Goal: Task Accomplishment & Management: Manage account settings

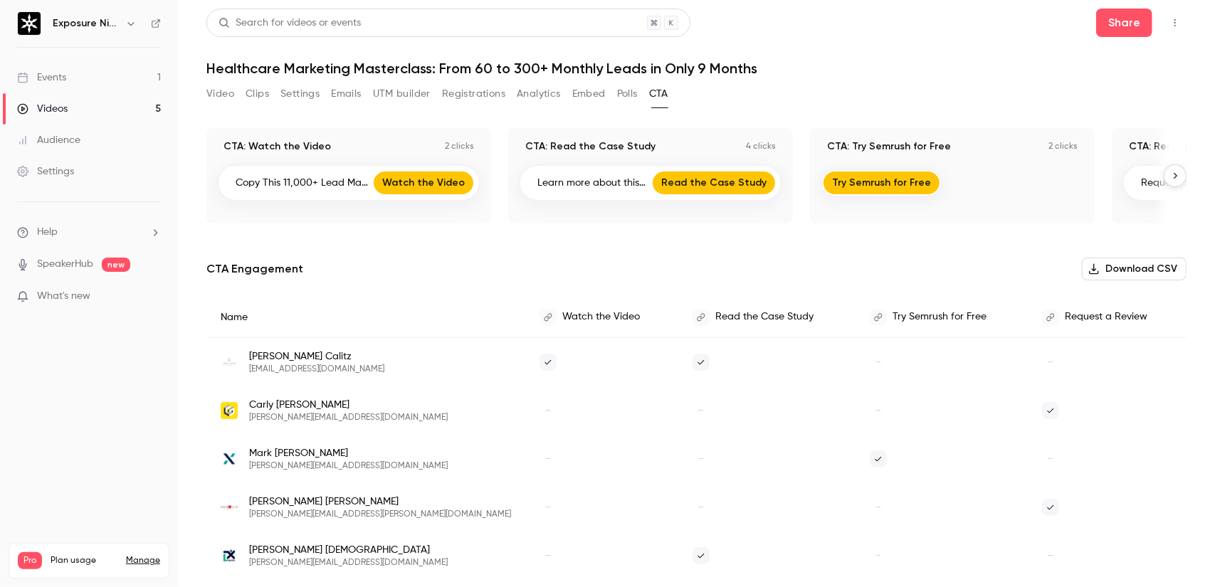
click at [634, 93] on button "Polls" at bounding box center [627, 94] width 21 height 23
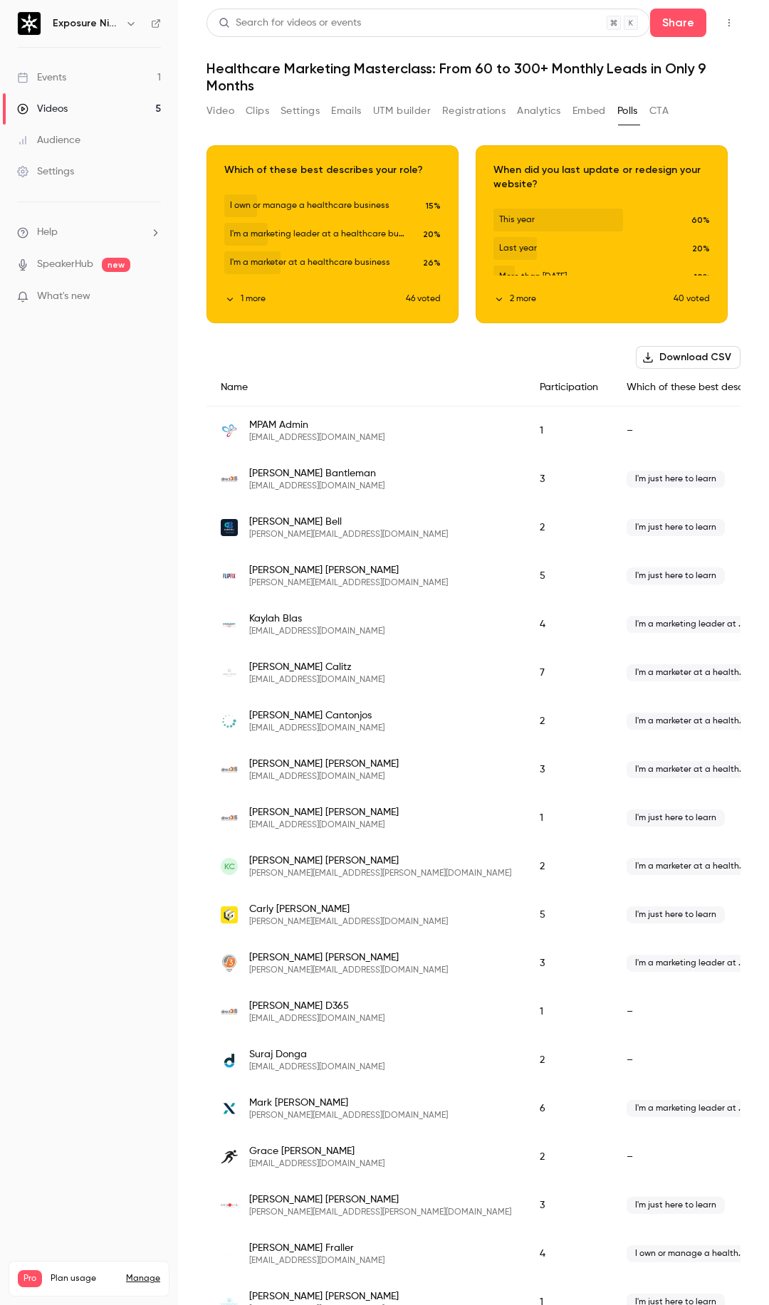
click at [150, 432] on nav "Exposure Ninja Events 1 Videos 5 Audience Settings Help SpeakerHub new What's n…" at bounding box center [89, 652] width 178 height 1305
click at [78, 78] on link "Events 1" at bounding box center [89, 77] width 178 height 31
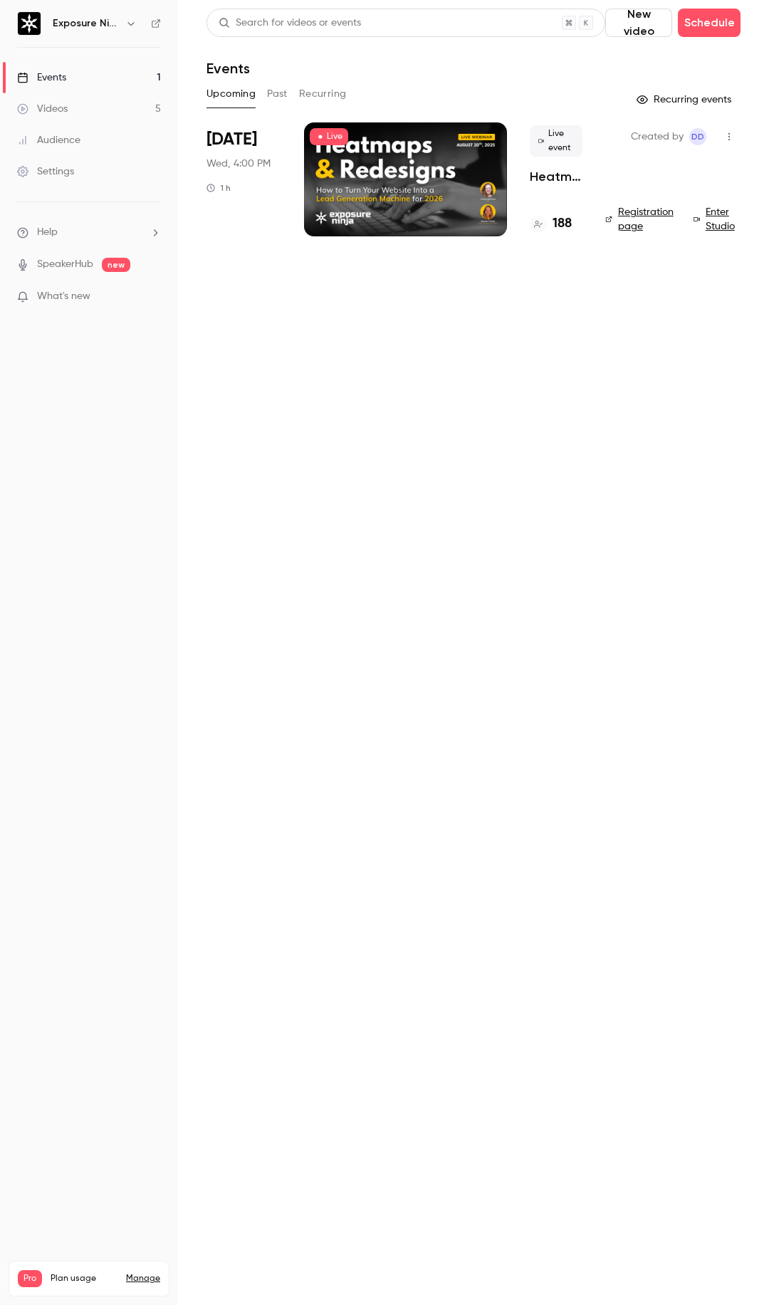
click at [422, 170] on div at bounding box center [405, 179] width 203 height 114
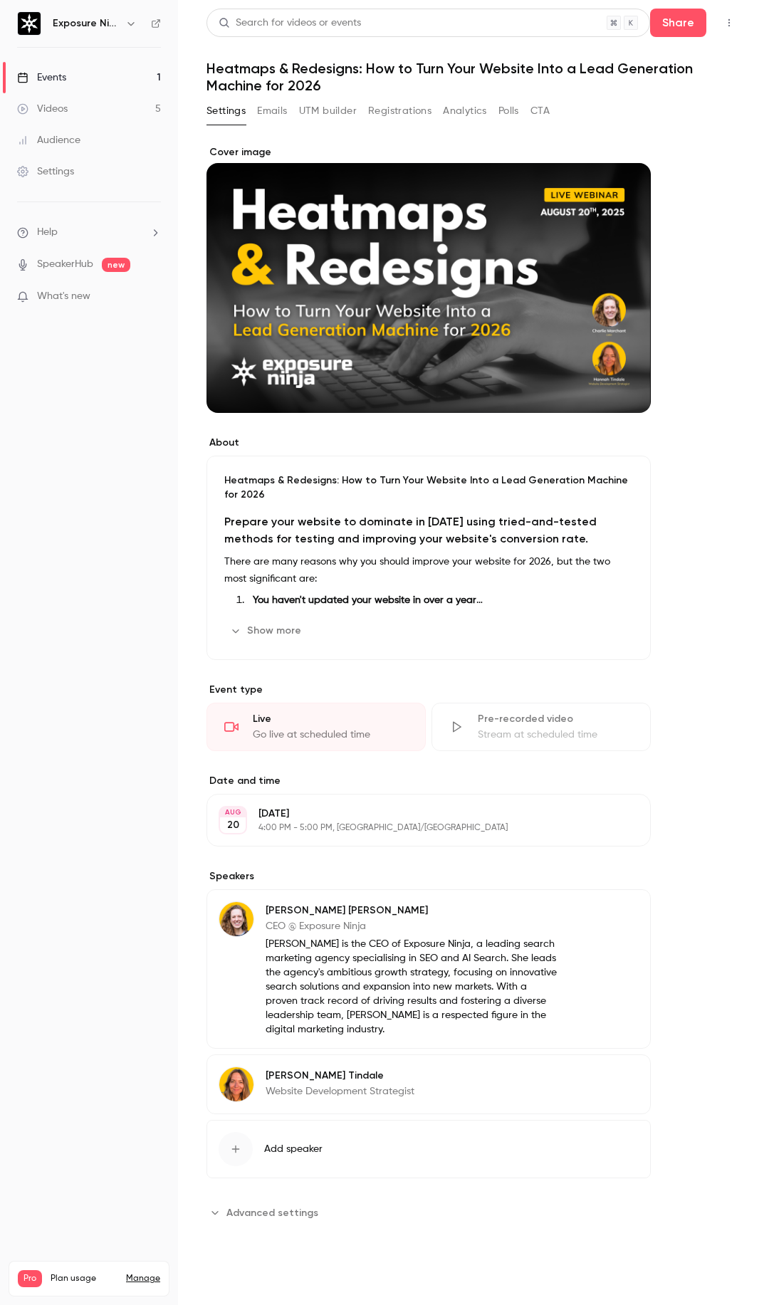
click at [423, 102] on button "Registrations" at bounding box center [399, 111] width 63 height 23
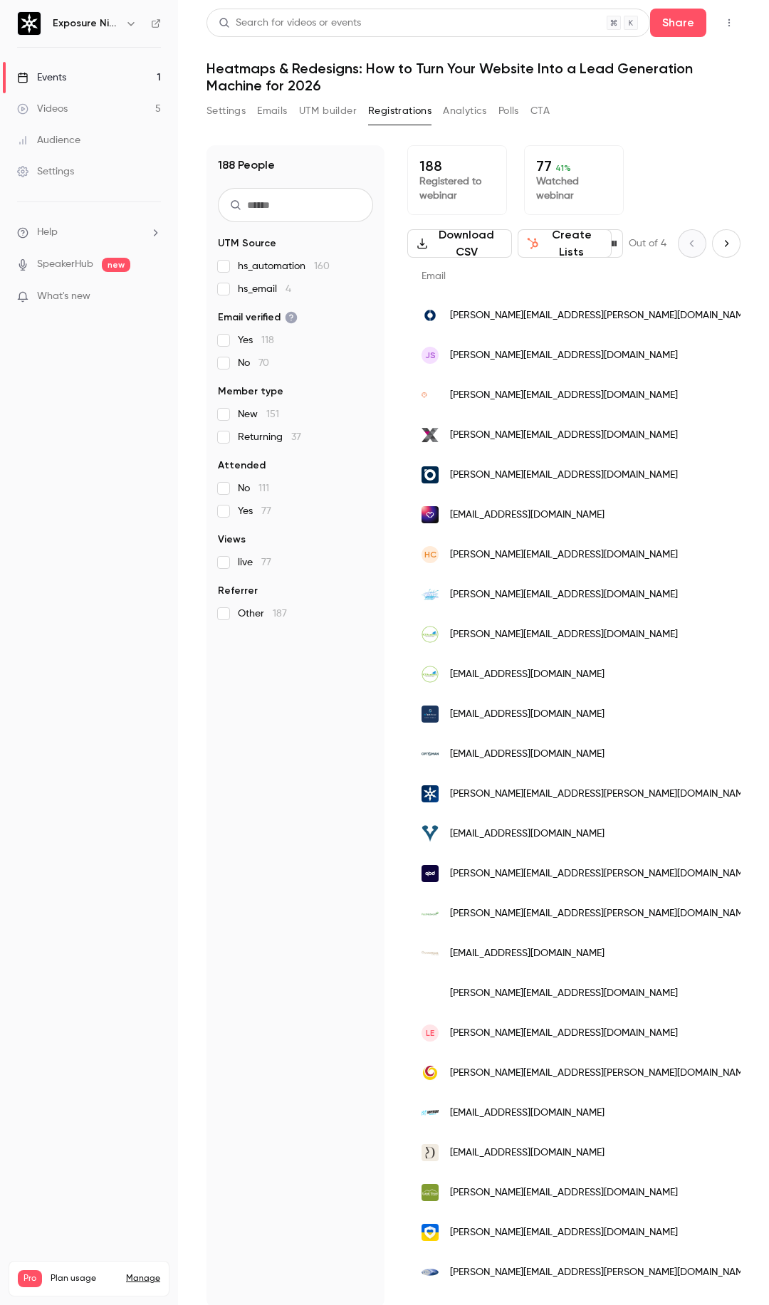
scroll to position [0, 214]
drag, startPoint x: 602, startPoint y: 319, endPoint x: 527, endPoint y: 318, distance: 74.8
click at [527, 318] on div "[PERSON_NAME][EMAIL_ADDRESS][PERSON_NAME][DOMAIN_NAME]" at bounding box center [587, 316] width 360 height 40
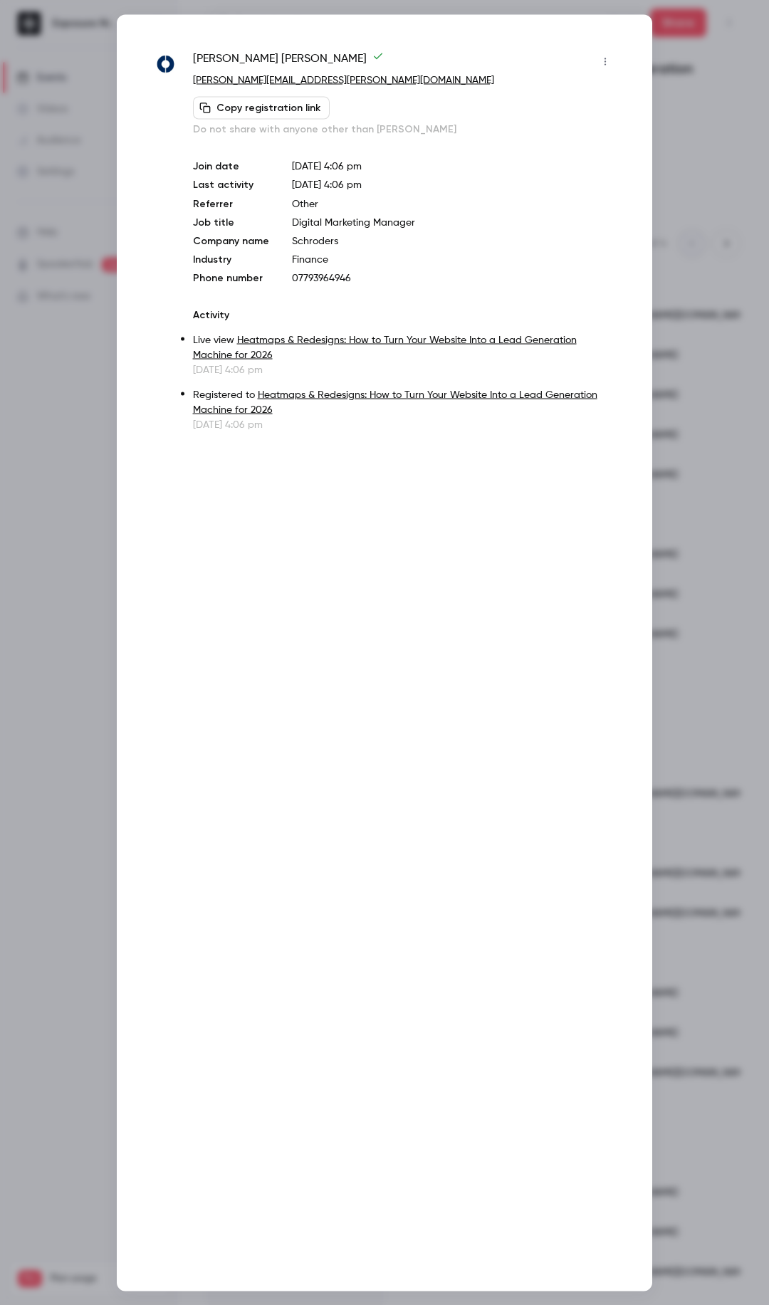
click at [204, 54] on span "[PERSON_NAME]" at bounding box center [288, 61] width 191 height 23
drag, startPoint x: 204, startPoint y: 54, endPoint x: 292, endPoint y: 60, distance: 88.5
click at [292, 60] on div "[PERSON_NAME]" at bounding box center [405, 61] width 424 height 23
copy div "[PERSON_NAME]"
click at [748, 103] on div at bounding box center [384, 652] width 769 height 1305
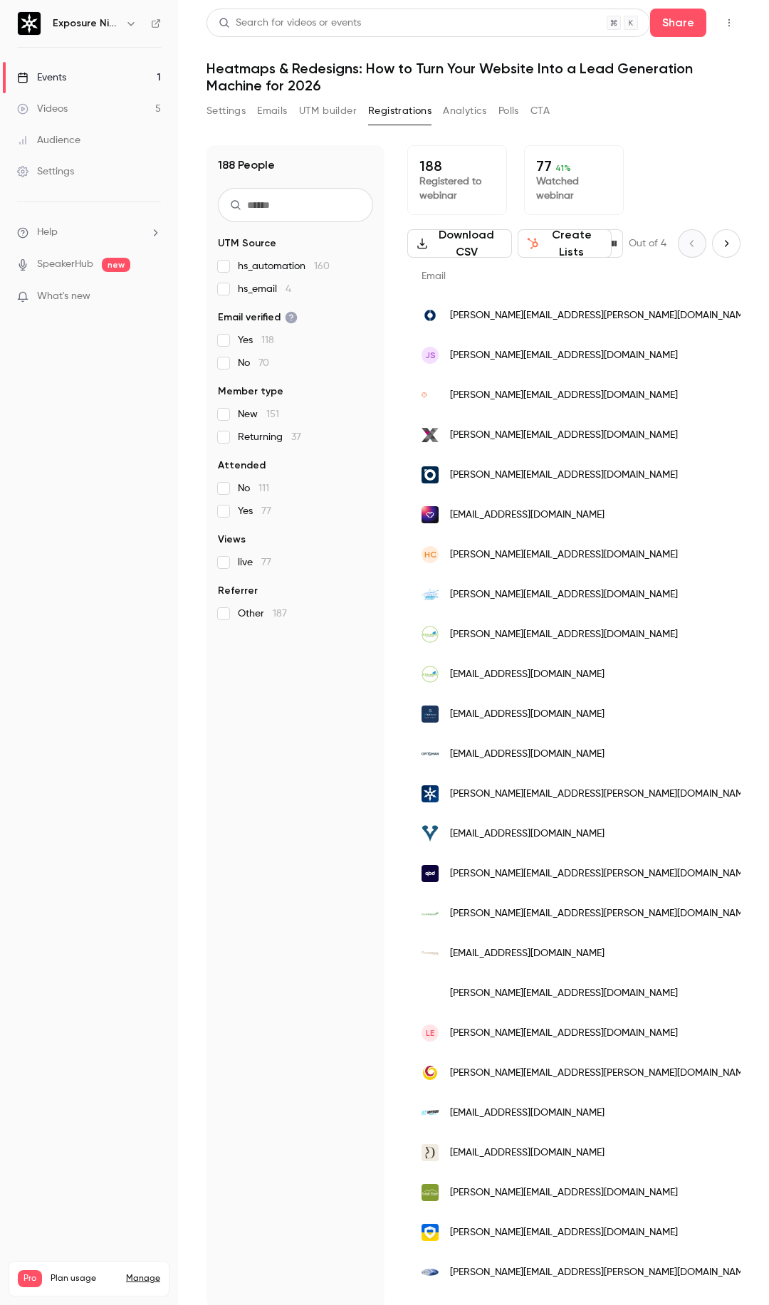
click at [361, 587] on div "188 People UTM Source hs_automation 160 hs_email 4 Email verified Yes 118 No 70…" at bounding box center [295, 726] width 178 height 1163
click at [294, 201] on input "text" at bounding box center [295, 205] width 155 height 34
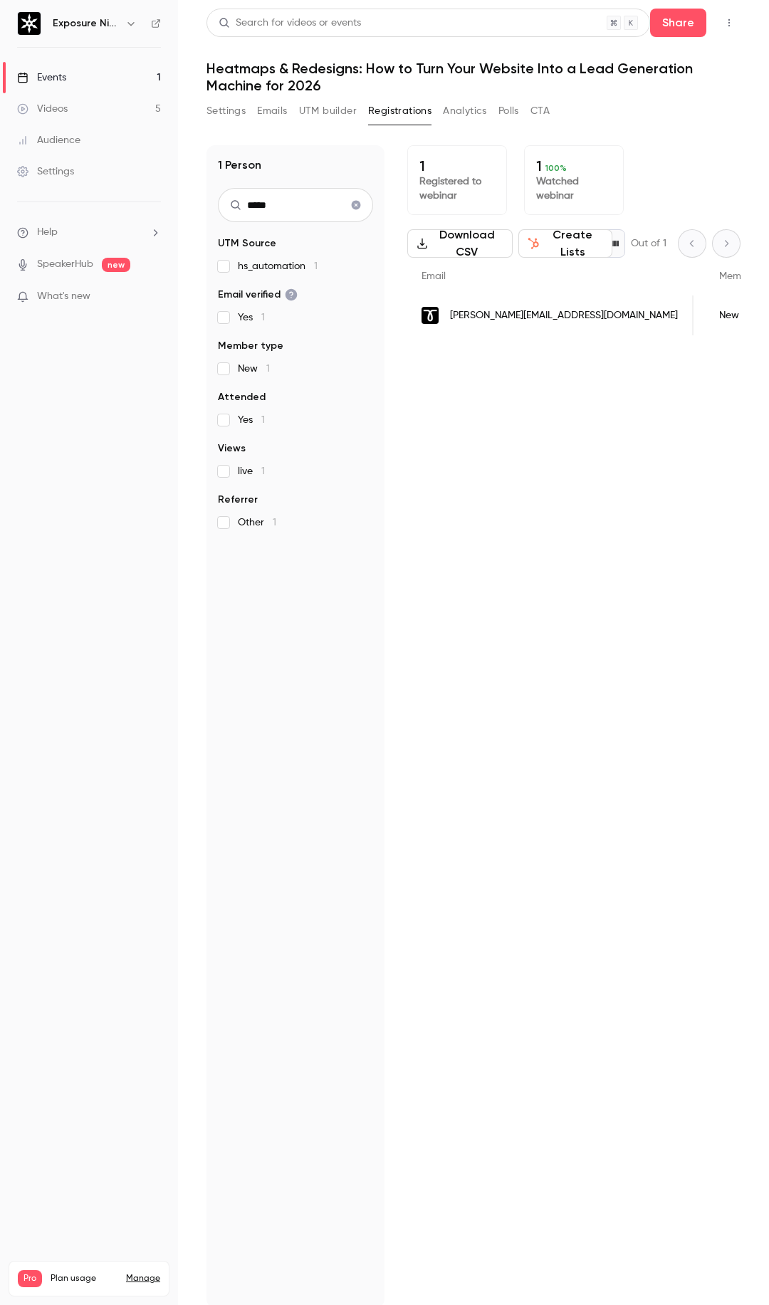
type input "*****"
click at [357, 202] on icon "Clear search" at bounding box center [356, 205] width 9 height 9
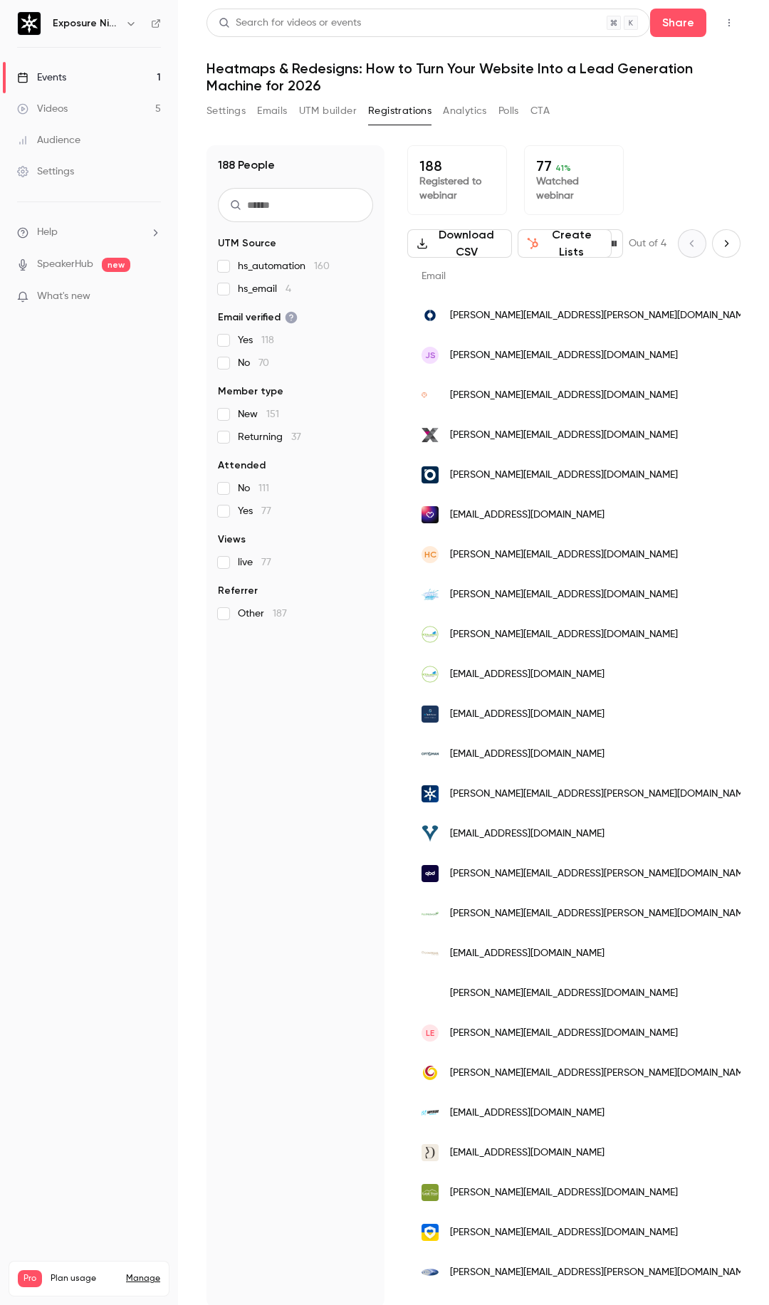
click at [59, 78] on div "Events" at bounding box center [41, 77] width 49 height 14
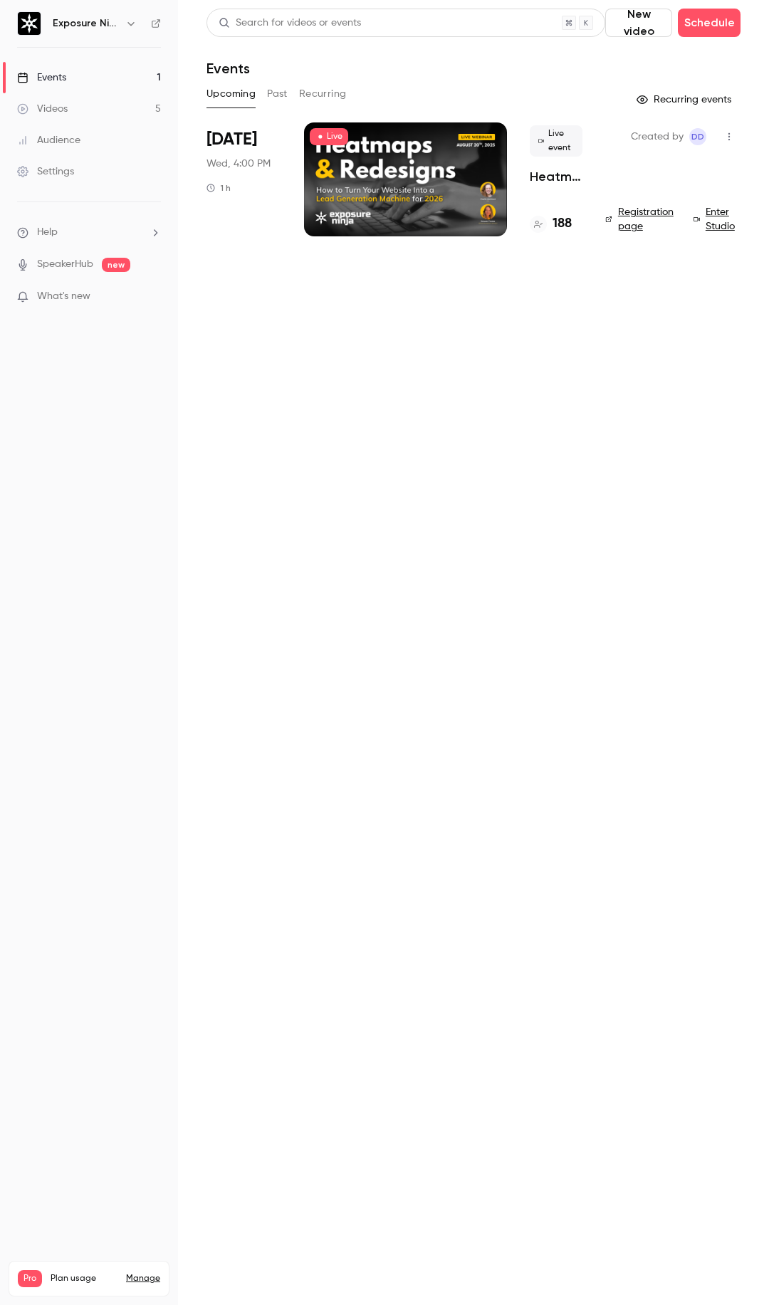
click at [55, 108] on div "Videos" at bounding box center [42, 109] width 51 height 14
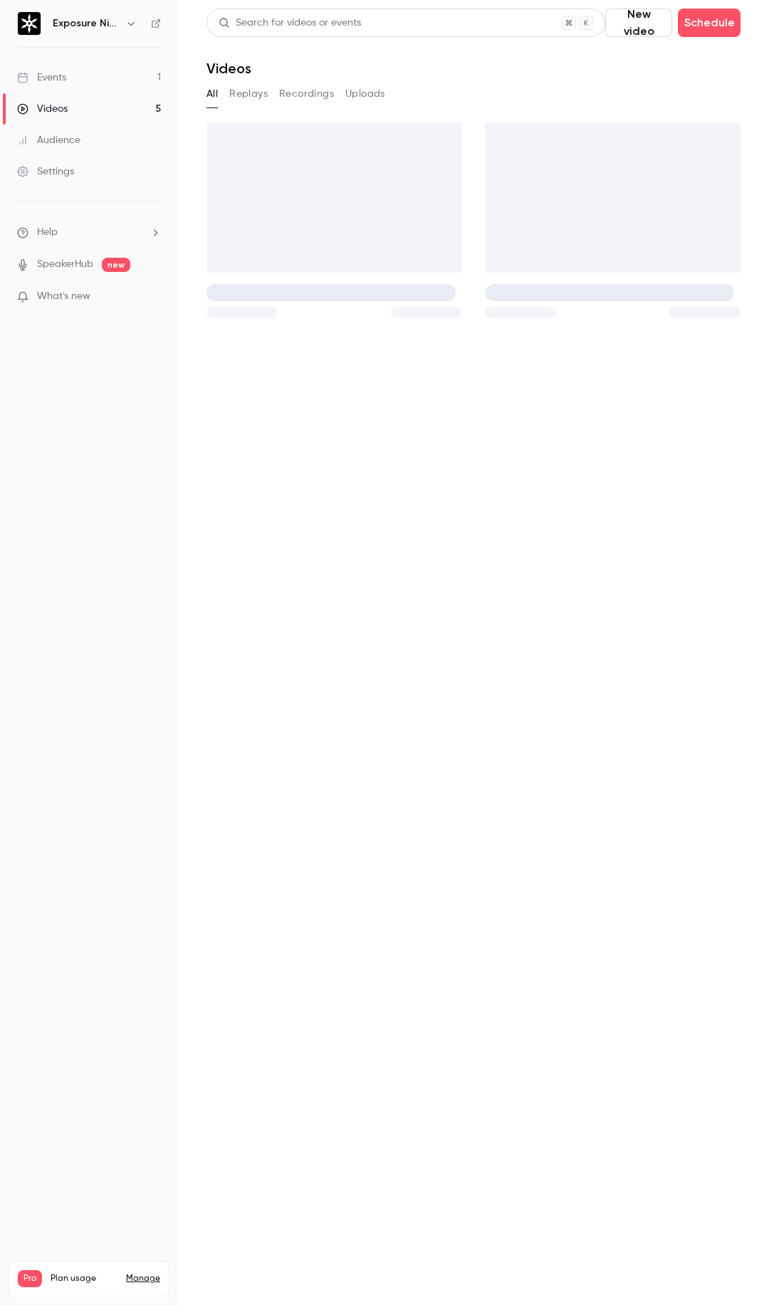
click at [57, 79] on div "Events" at bounding box center [41, 77] width 49 height 14
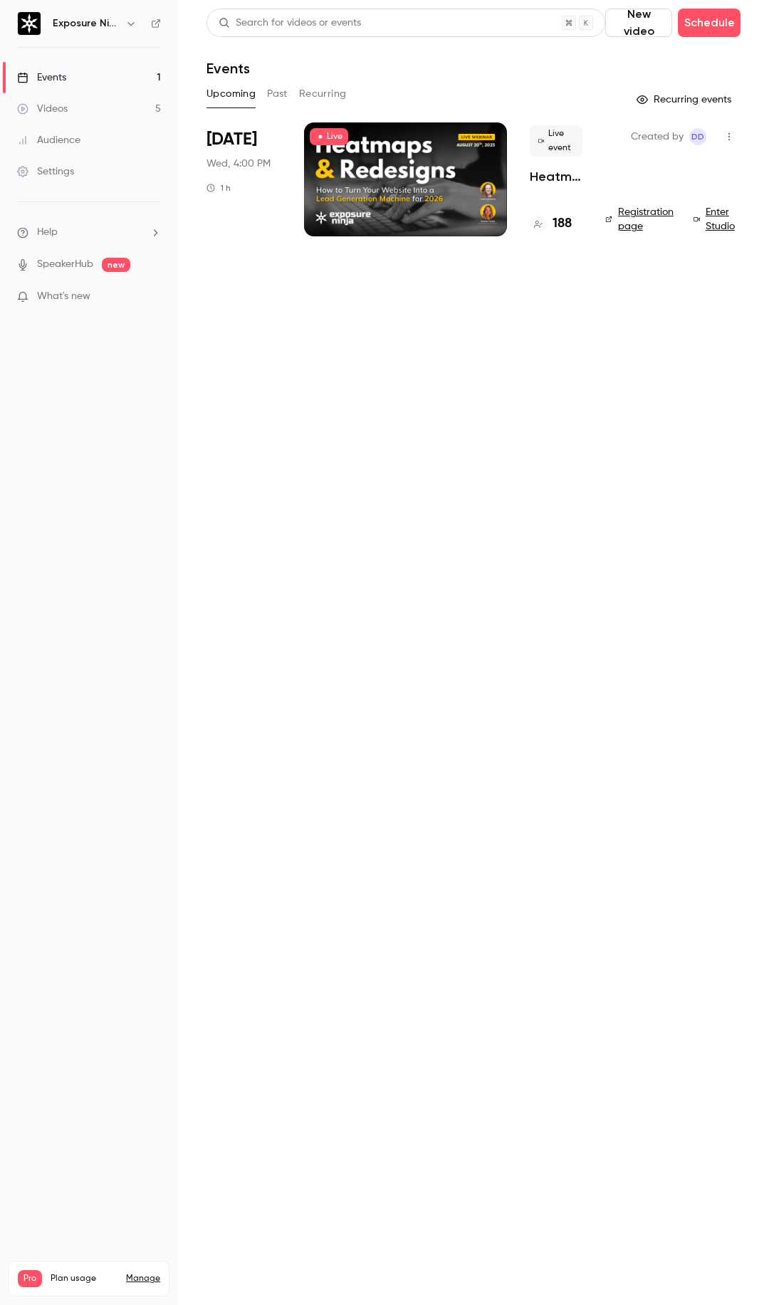
click at [422, 150] on div at bounding box center [405, 179] width 203 height 114
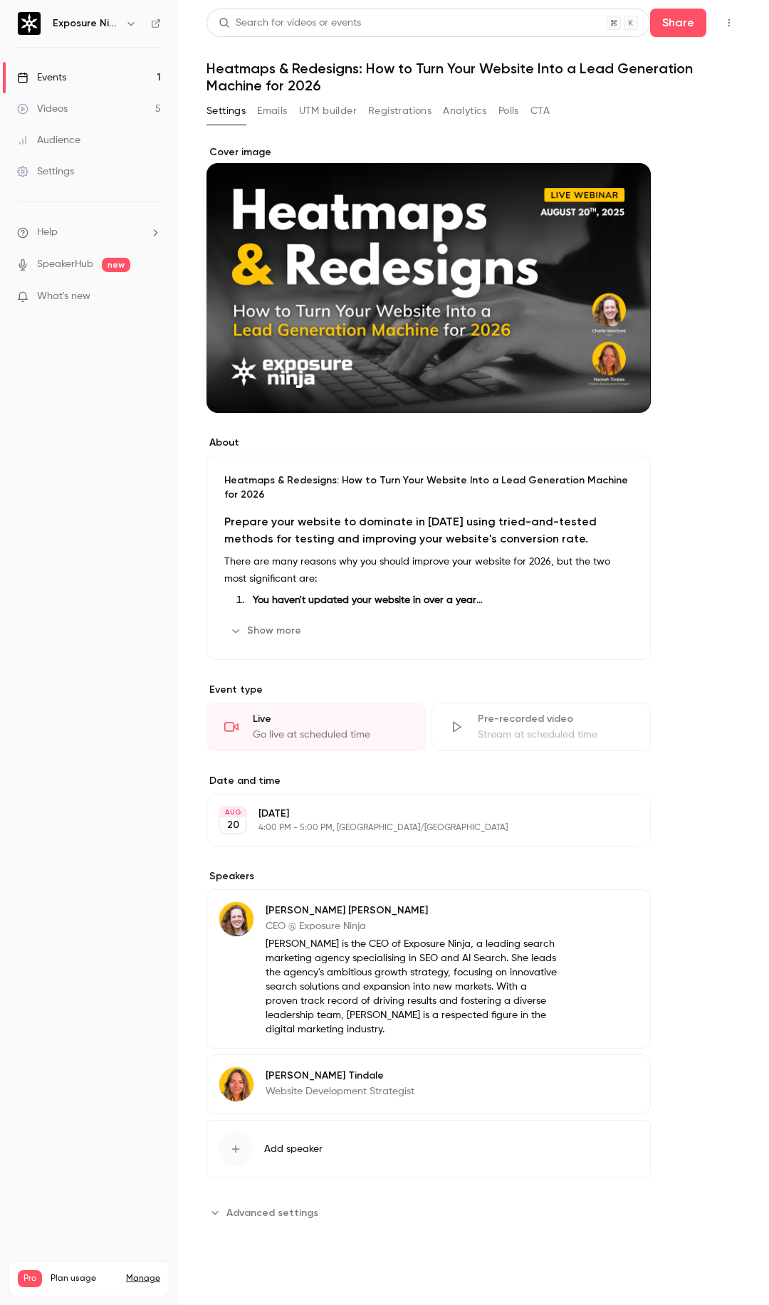
click at [268, 115] on button "Emails" at bounding box center [272, 111] width 30 height 23
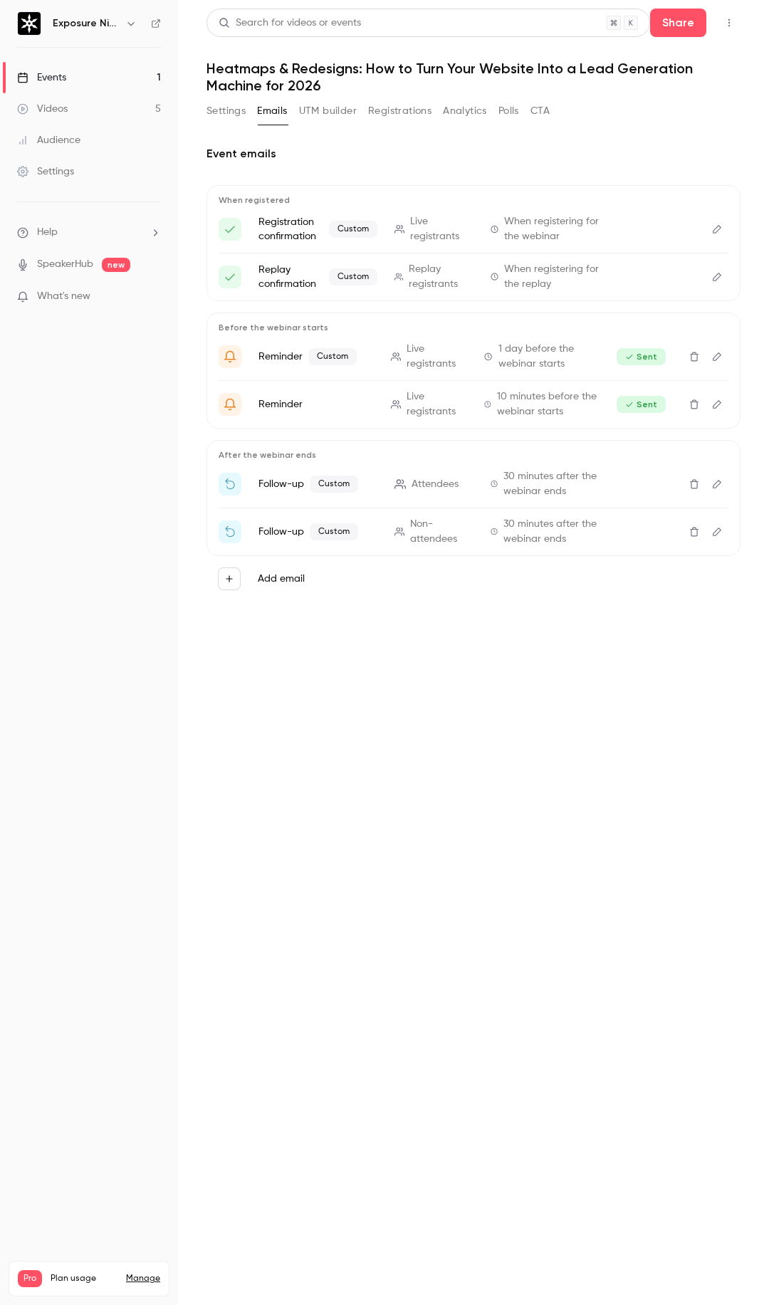
click at [717, 485] on icon "Edit" at bounding box center [716, 484] width 11 height 10
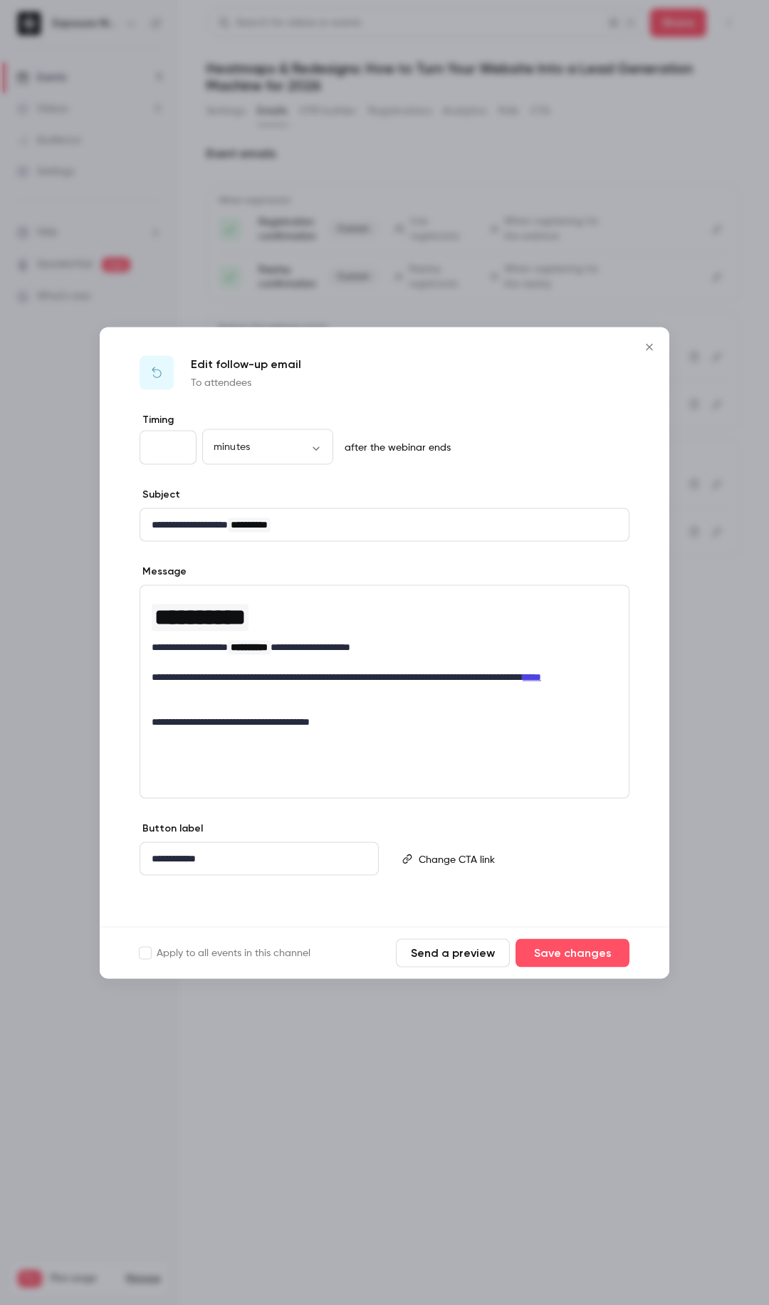
click at [431, 587] on p "**********" at bounding box center [385, 646] width 466 height 15
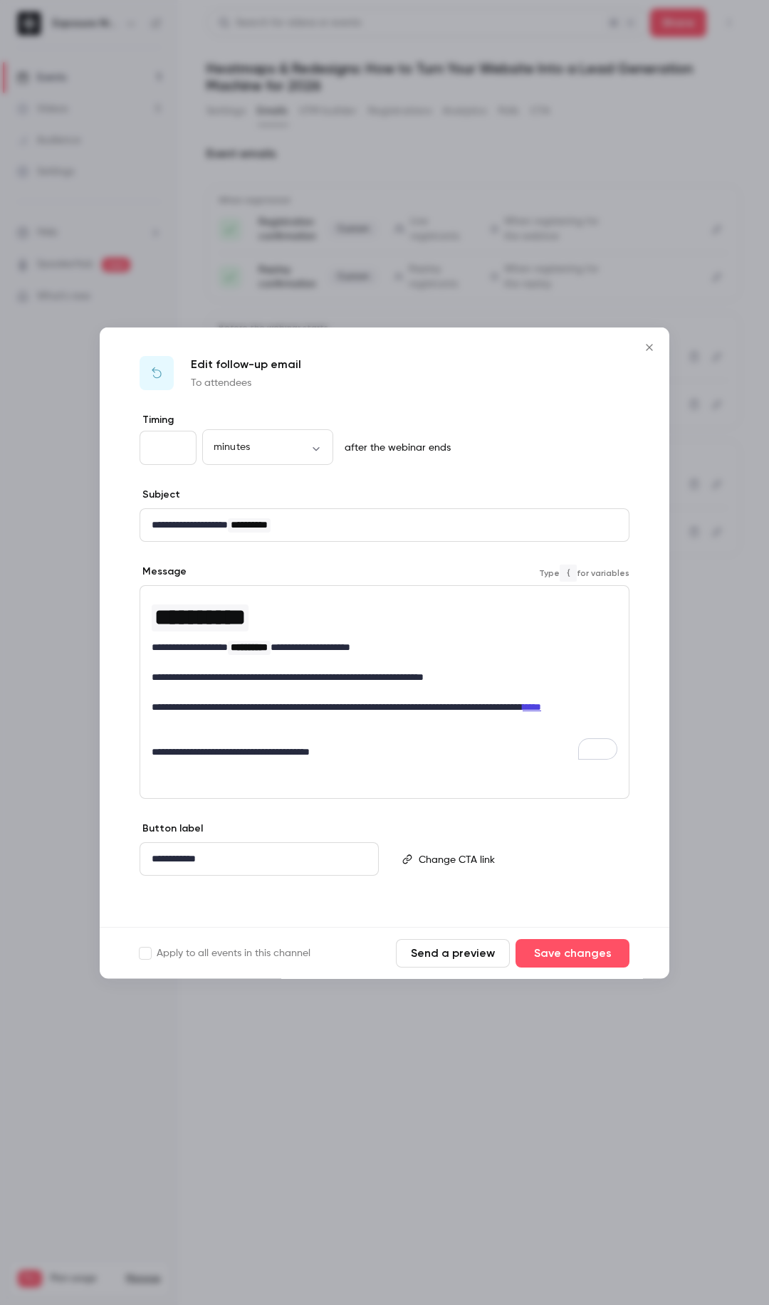
click at [460, 587] on p "**********" at bounding box center [385, 676] width 466 height 15
drag, startPoint x: 460, startPoint y: 668, endPoint x: 429, endPoint y: 672, distance: 30.9
click at [429, 587] on p "**********" at bounding box center [385, 676] width 466 height 15
click at [425, 587] on icon "link" at bounding box center [420, 702] width 11 height 10
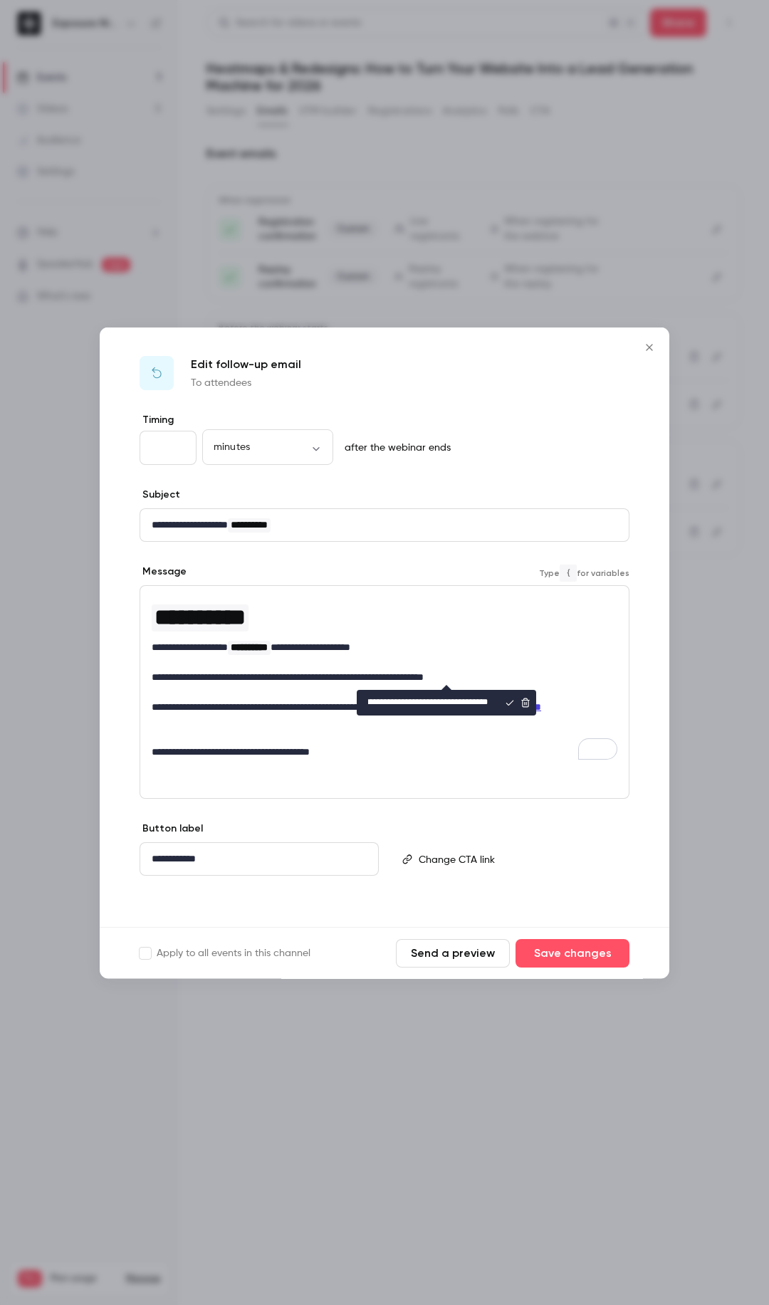
type input "**********"
click at [510, 587] on icon "editor" at bounding box center [510, 702] width 10 height 10
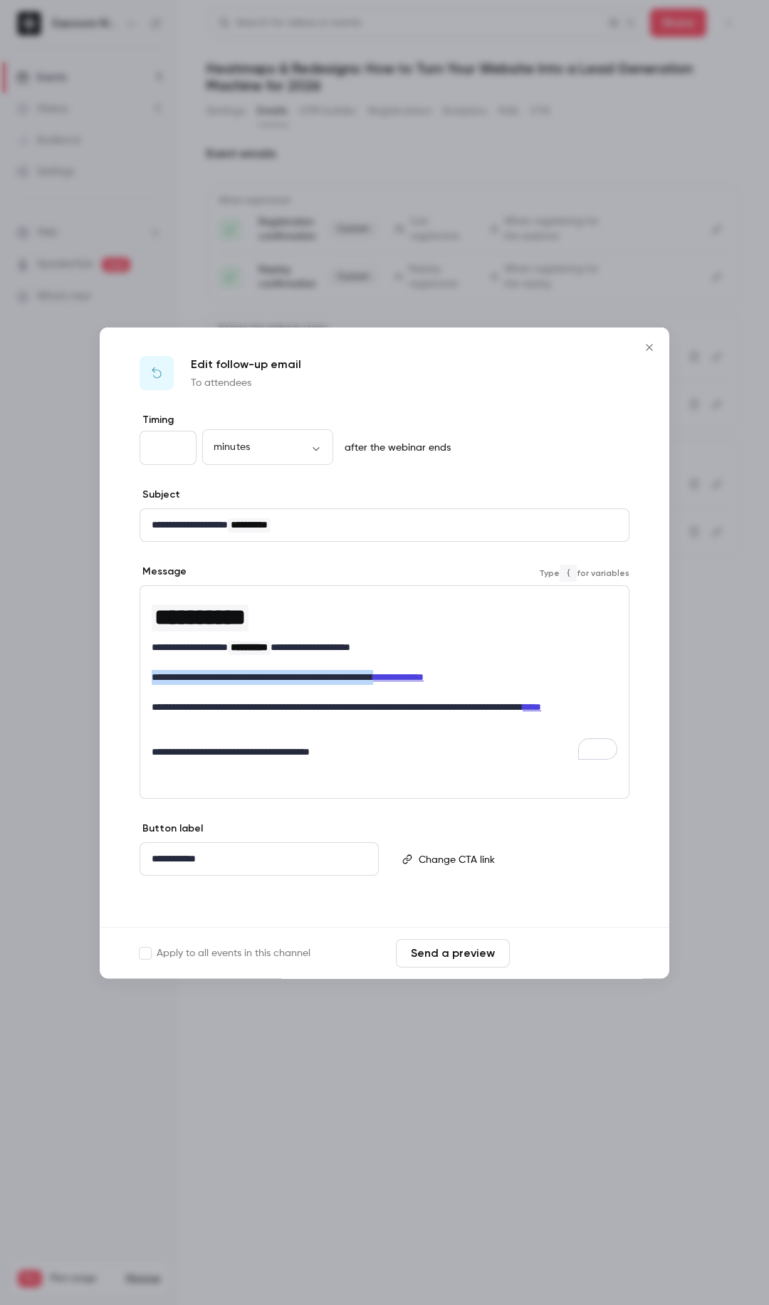
click at [575, 587] on button "Save changes" at bounding box center [573, 952] width 114 height 28
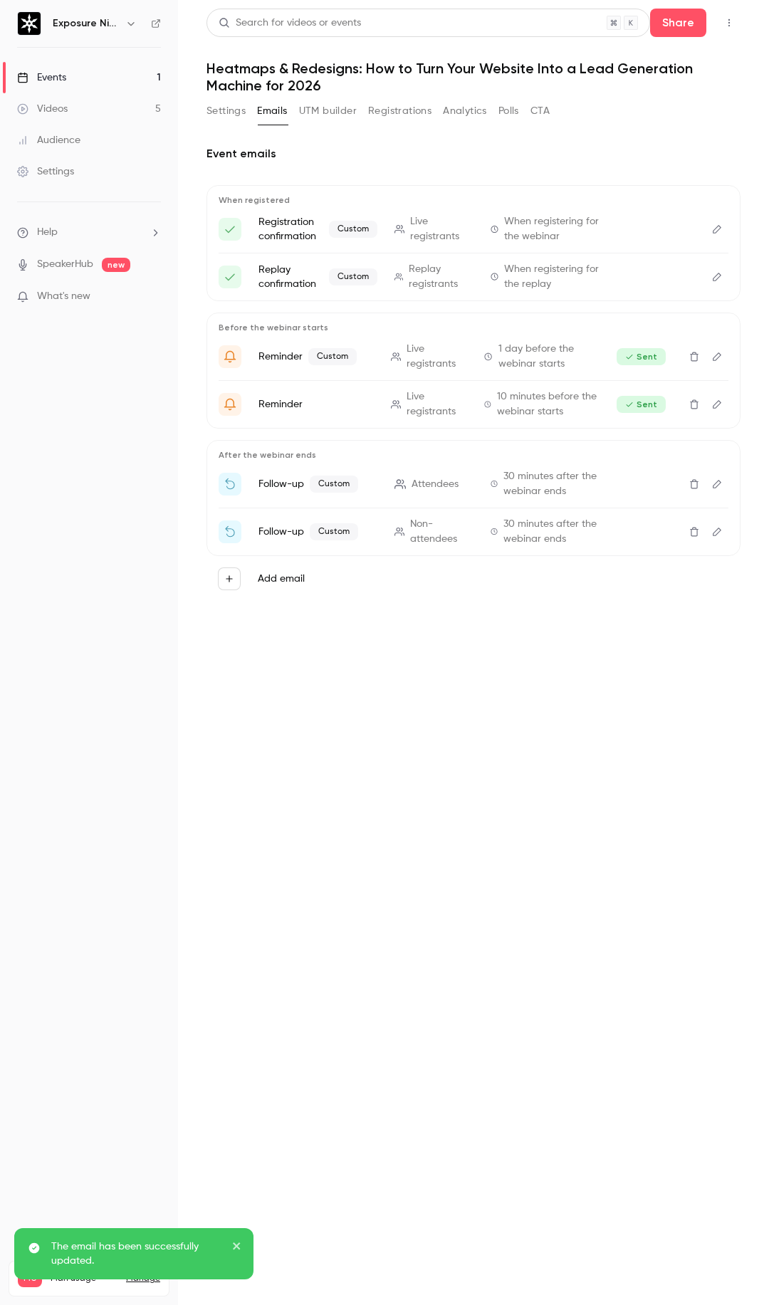
click at [718, 532] on icon "Edit" at bounding box center [716, 532] width 11 height 10
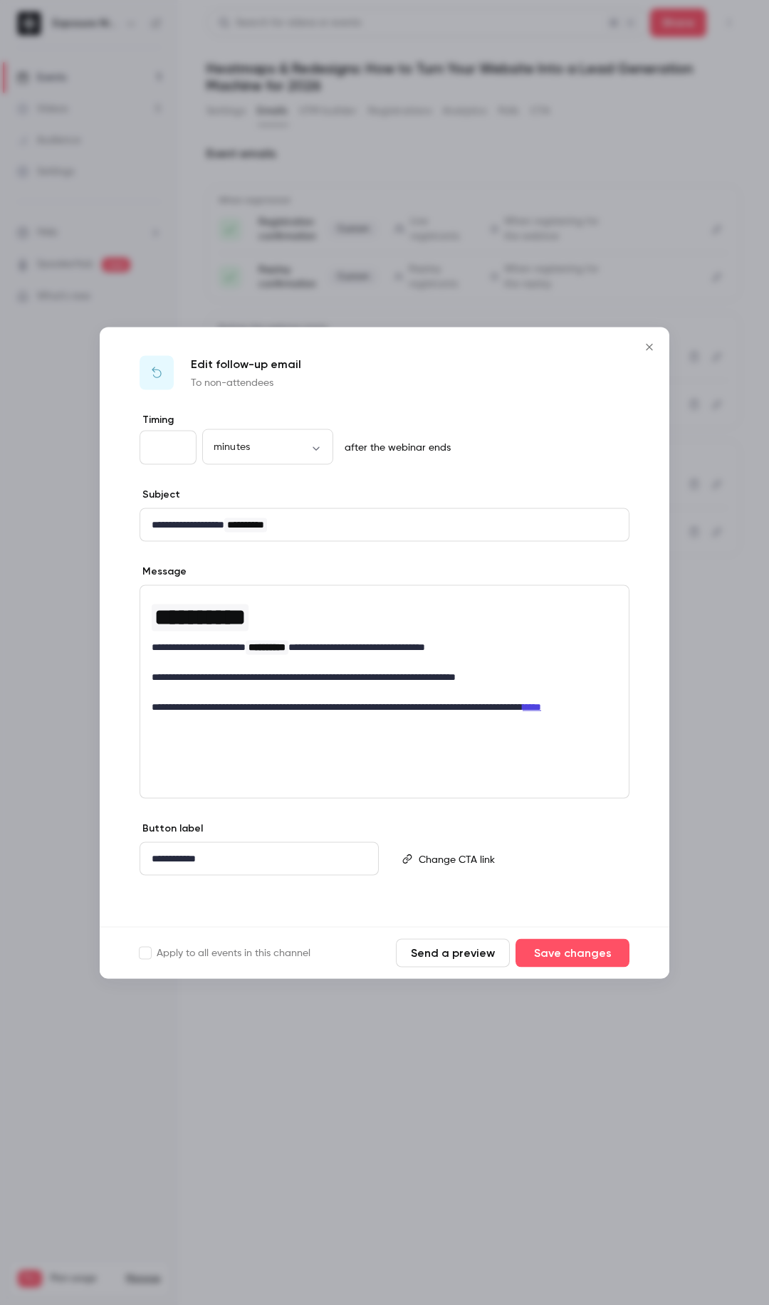
click at [513, 587] on p "**********" at bounding box center [385, 646] width 466 height 15
click at [535, 587] on div "**********" at bounding box center [384, 661] width 488 height 152
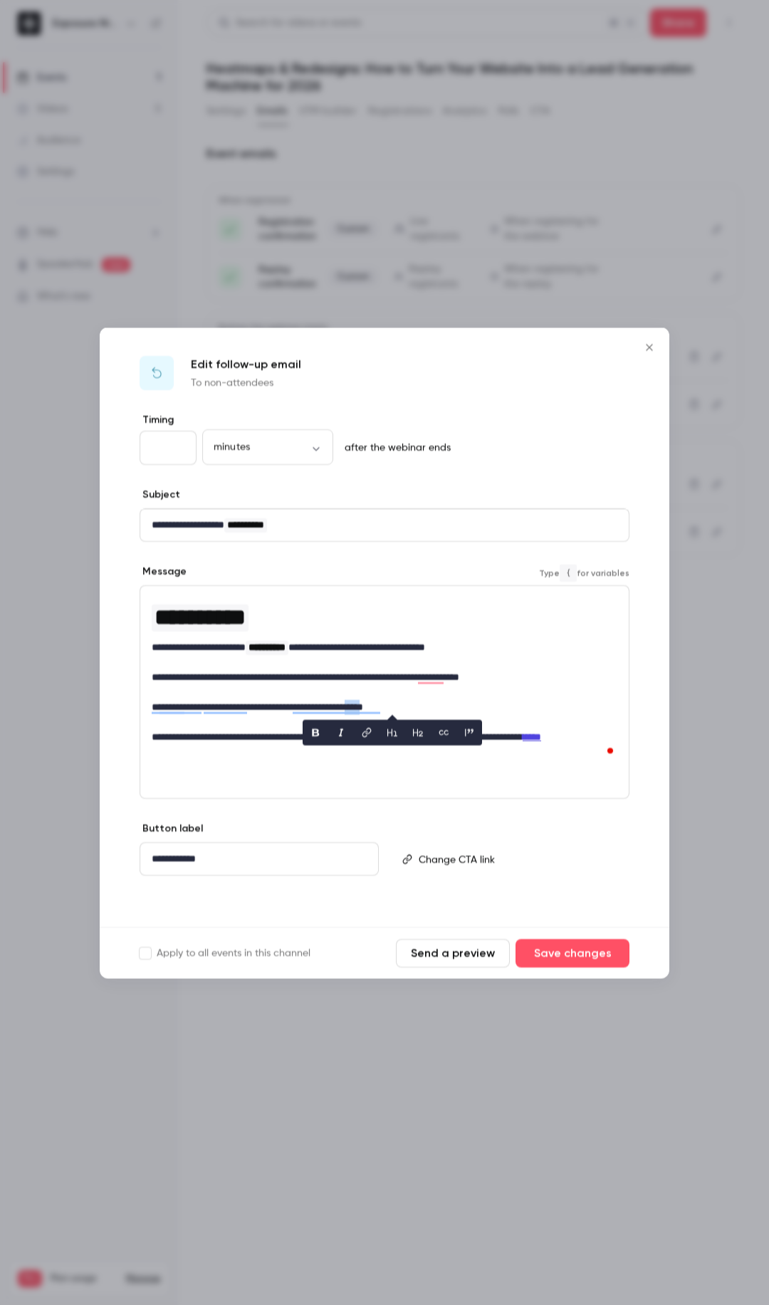
click at [372, 587] on icon "link" at bounding box center [366, 732] width 11 height 10
click at [385, 587] on input "editor" at bounding box center [374, 732] width 142 height 26
type input "**********"
click at [454, 587] on icon "editor" at bounding box center [456, 733] width 8 height 6
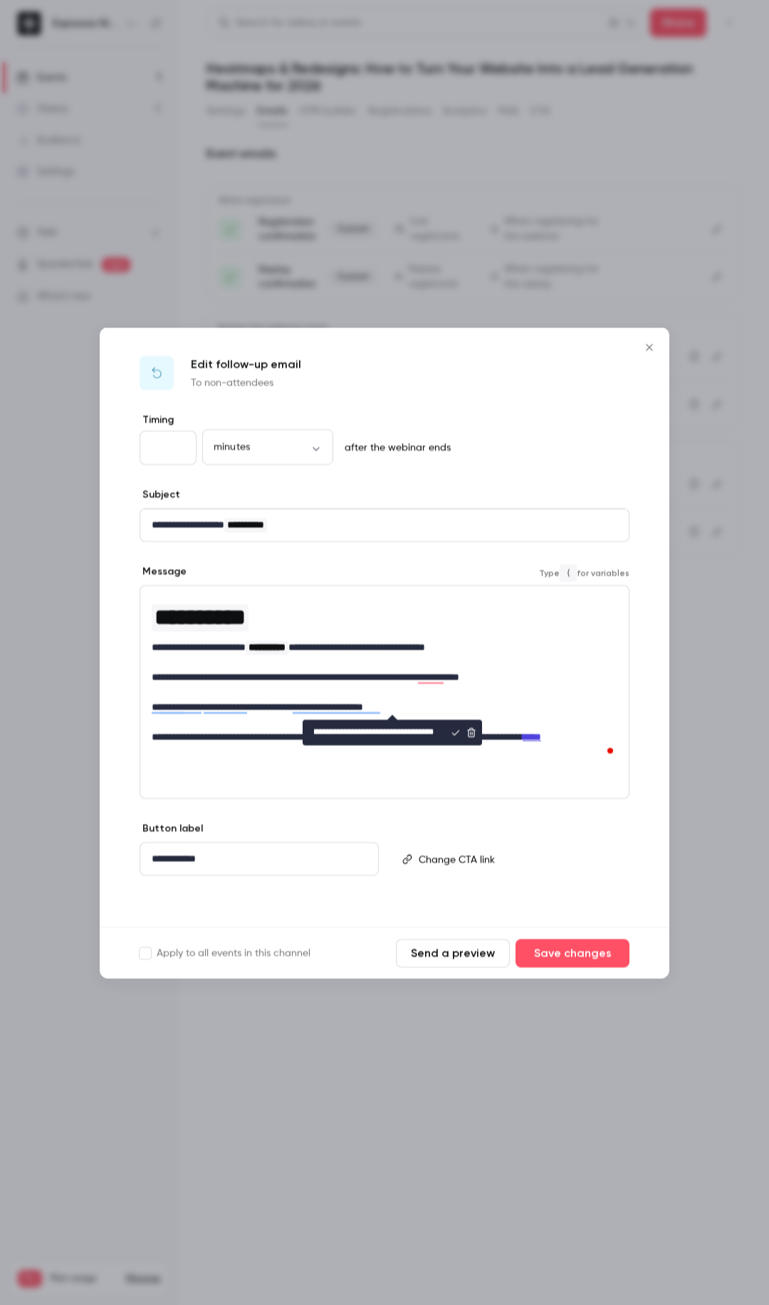
scroll to position [0, 0]
click at [416, 587] on p "**********" at bounding box center [385, 706] width 466 height 15
click at [420, 587] on p "**********" at bounding box center [385, 706] width 466 height 15
click at [184, 587] on p "**********" at bounding box center [259, 858] width 215 height 15
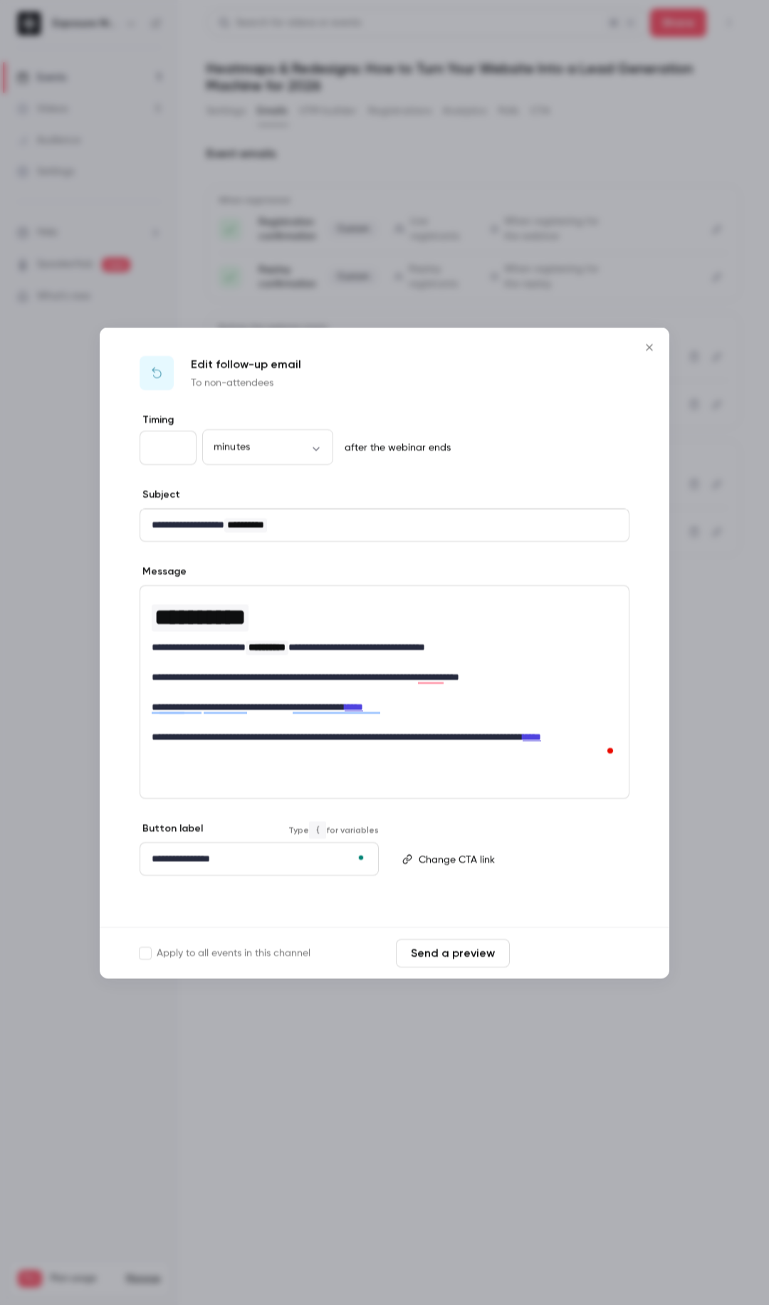
click at [603, 587] on button "Save changes" at bounding box center [573, 952] width 114 height 28
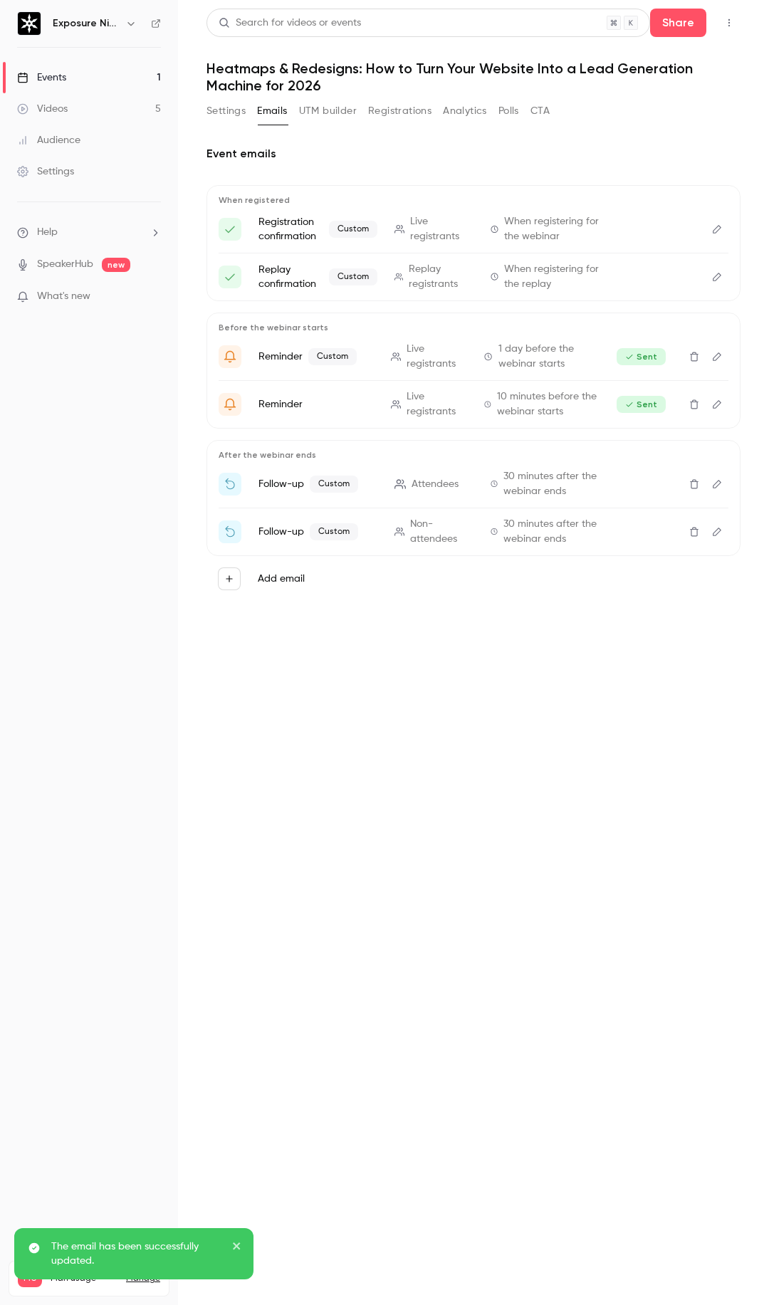
click at [719, 487] on icon "Edit" at bounding box center [716, 484] width 11 height 10
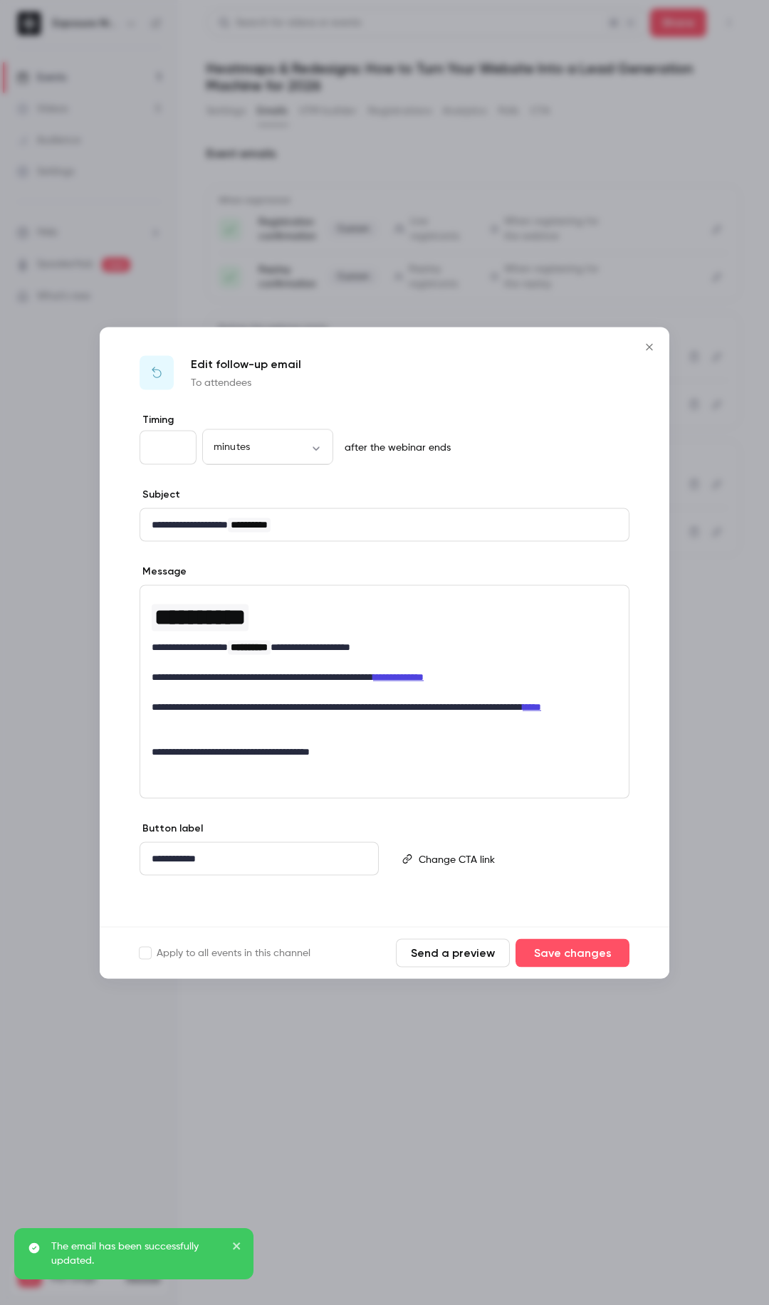
click at [232, 587] on p "**********" at bounding box center [259, 858] width 215 height 15
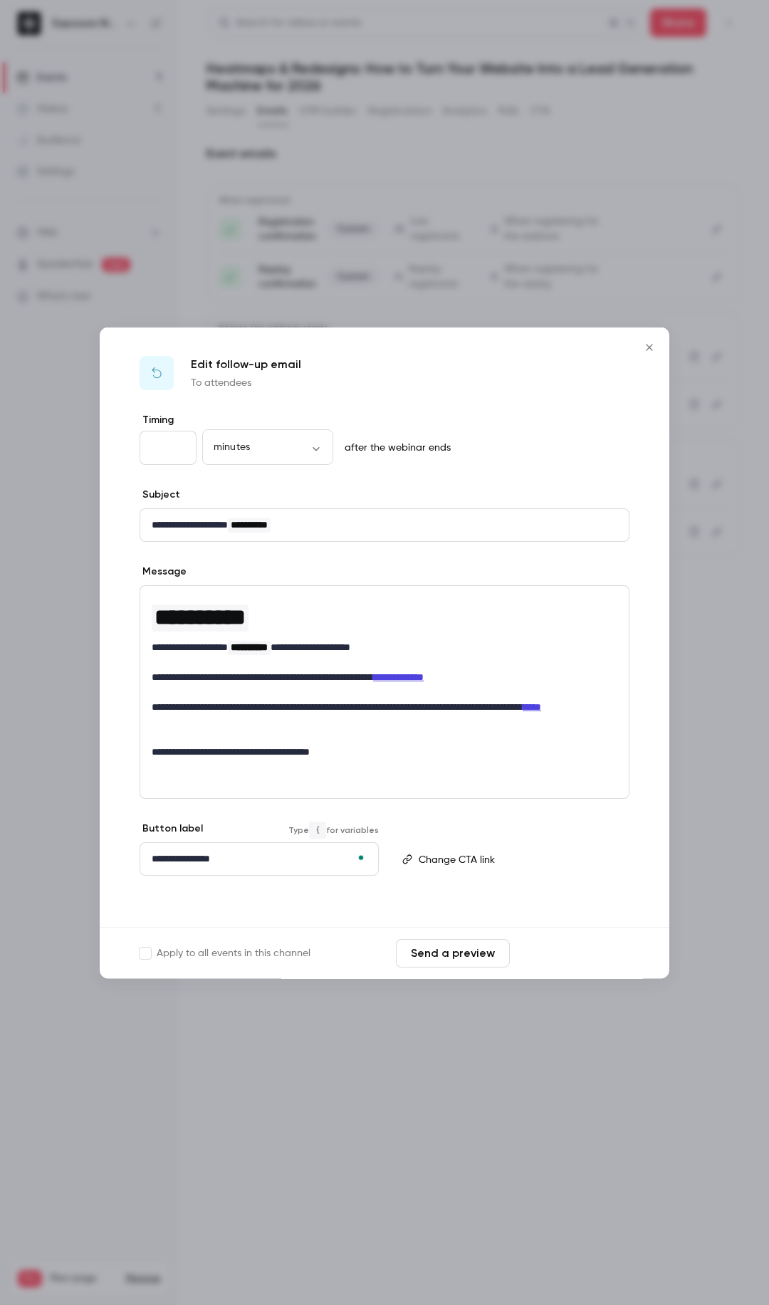
click at [572, 587] on button "Save changes" at bounding box center [573, 952] width 114 height 28
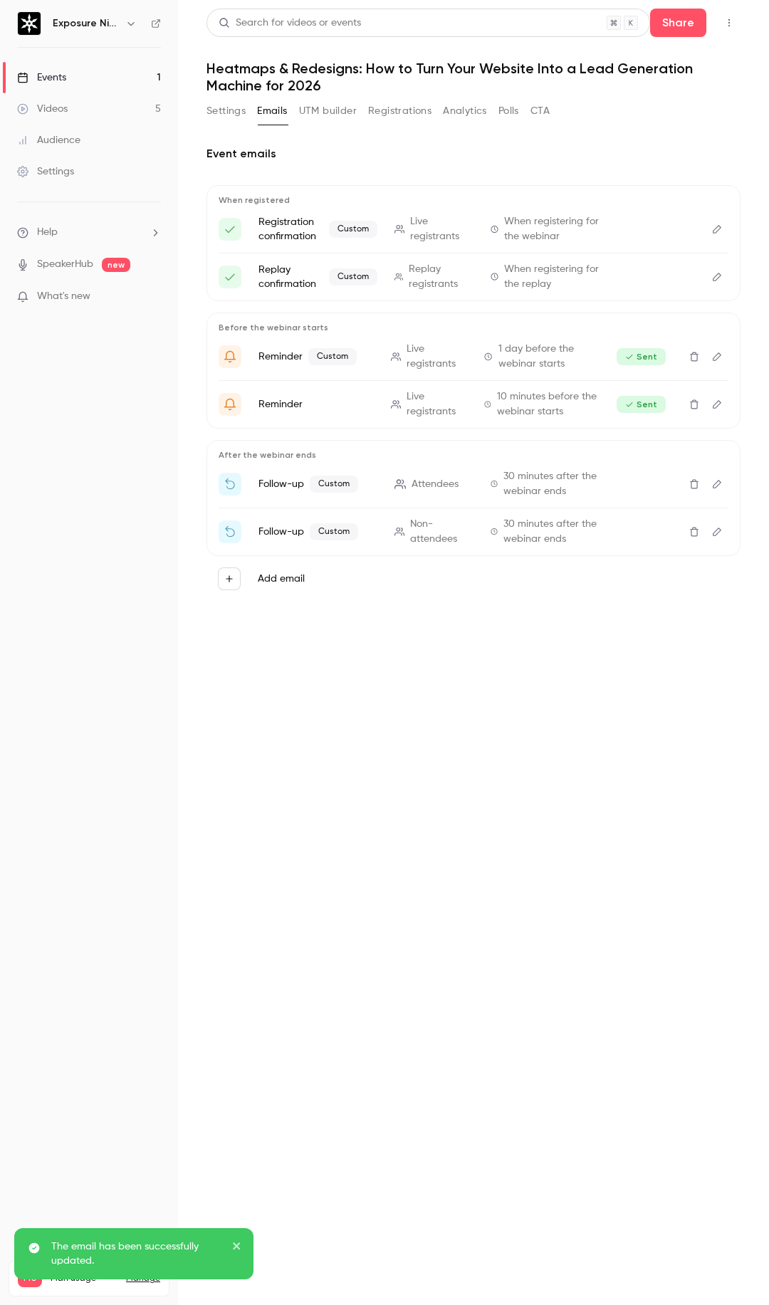
click at [447, 587] on main "Search for videos or events Share Heatmaps & Redesigns: How to Turn Your Websit…" at bounding box center [473, 652] width 591 height 1305
click at [506, 110] on button "Polls" at bounding box center [508, 111] width 21 height 23
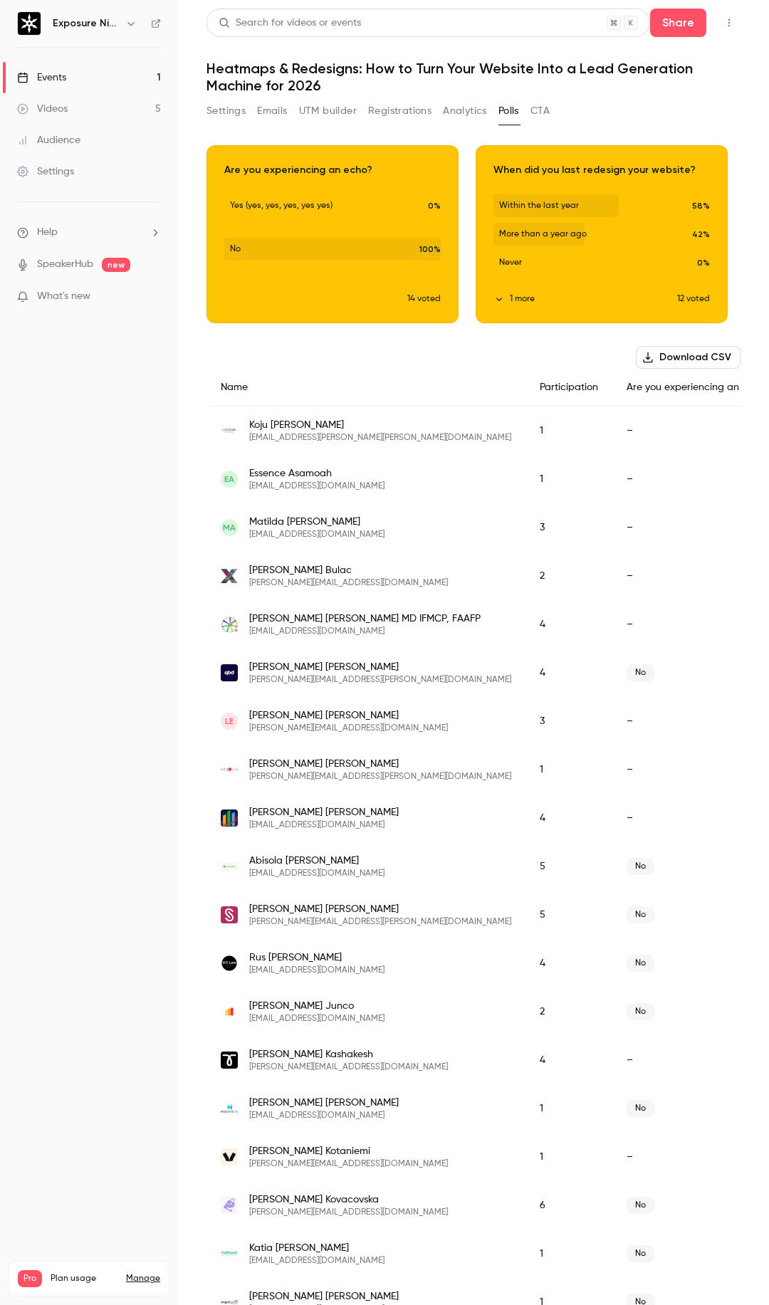
click at [331, 351] on div "Download CSV Name Participation Are you experiencing an echo? When did you last…" at bounding box center [473, 1223] width 534 height 1755
click at [270, 113] on button "Emails" at bounding box center [272, 111] width 30 height 23
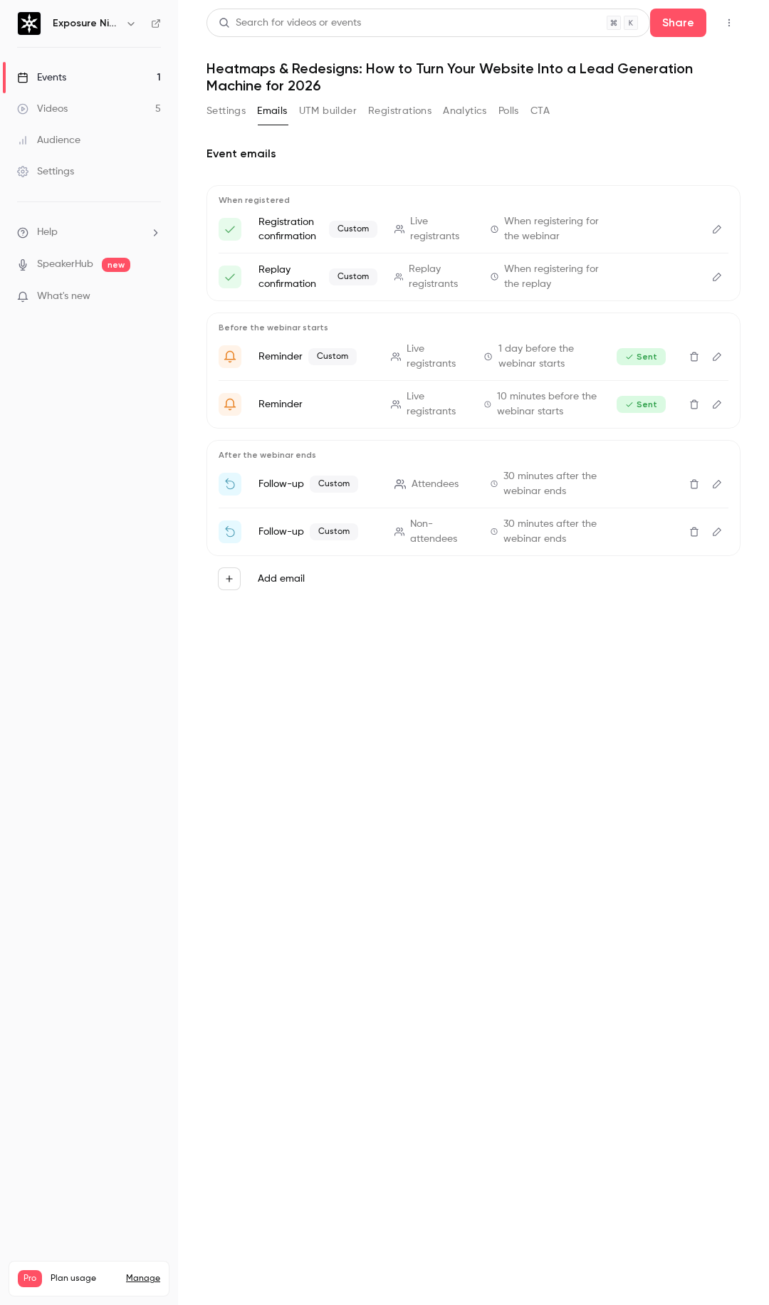
click at [411, 113] on button "Registrations" at bounding box center [399, 111] width 63 height 23
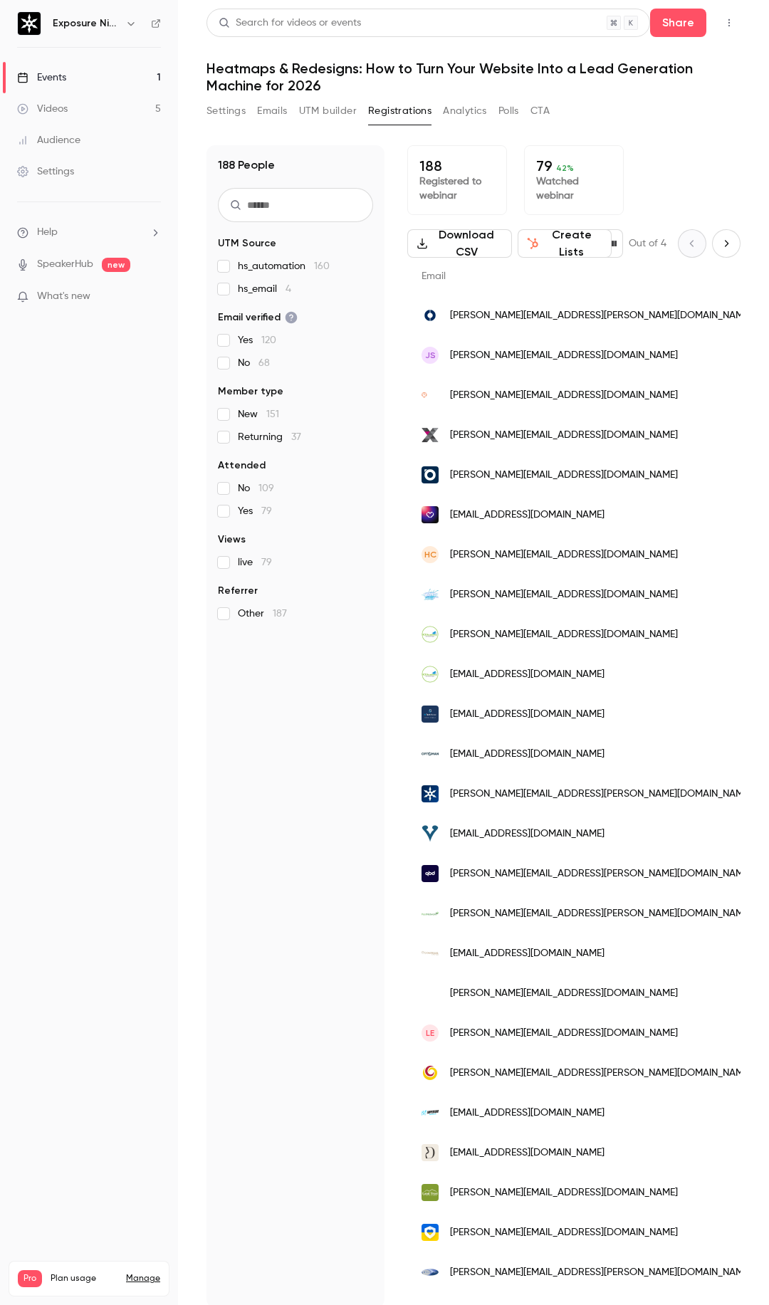
click at [290, 203] on input "text" at bounding box center [295, 205] width 155 height 34
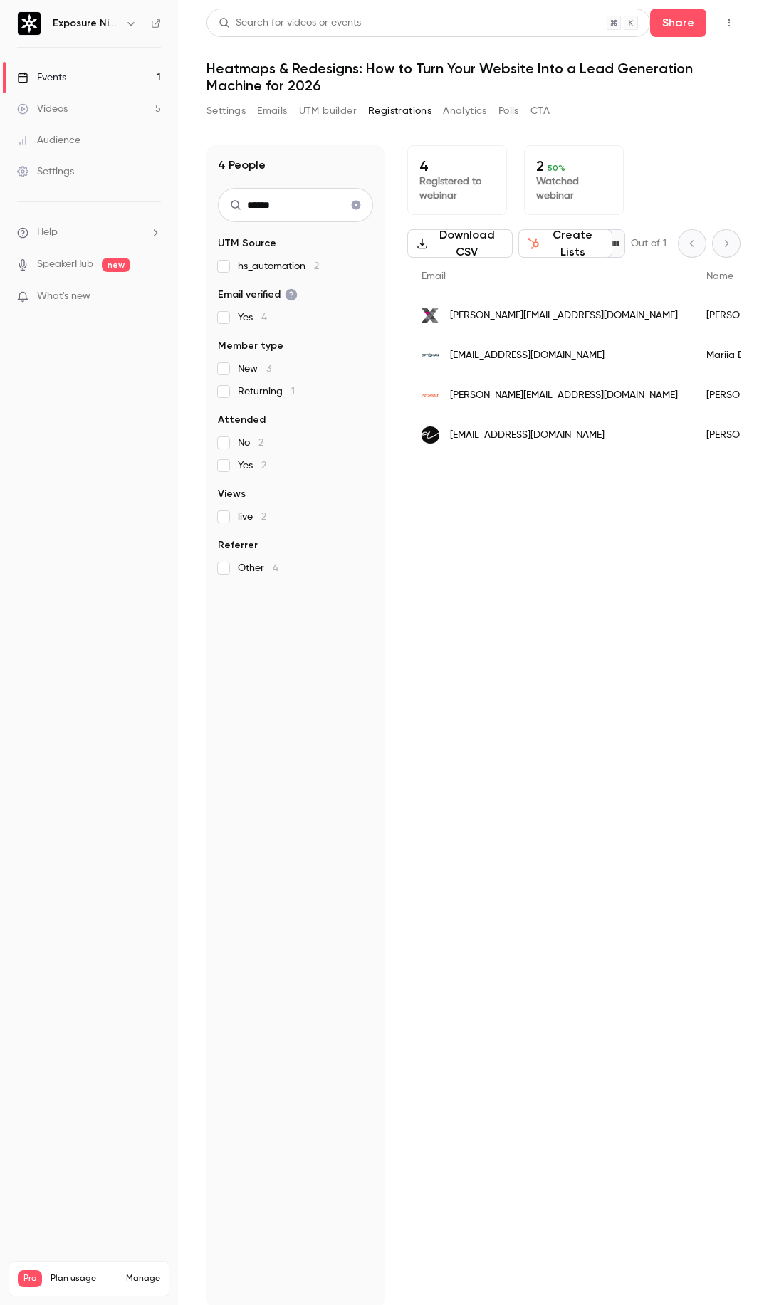
type input "******"
drag, startPoint x: 574, startPoint y: 316, endPoint x: 517, endPoint y: 318, distance: 57.0
click at [517, 318] on div "[PERSON_NAME][EMAIL_ADDRESS][DOMAIN_NAME]" at bounding box center [549, 316] width 285 height 40
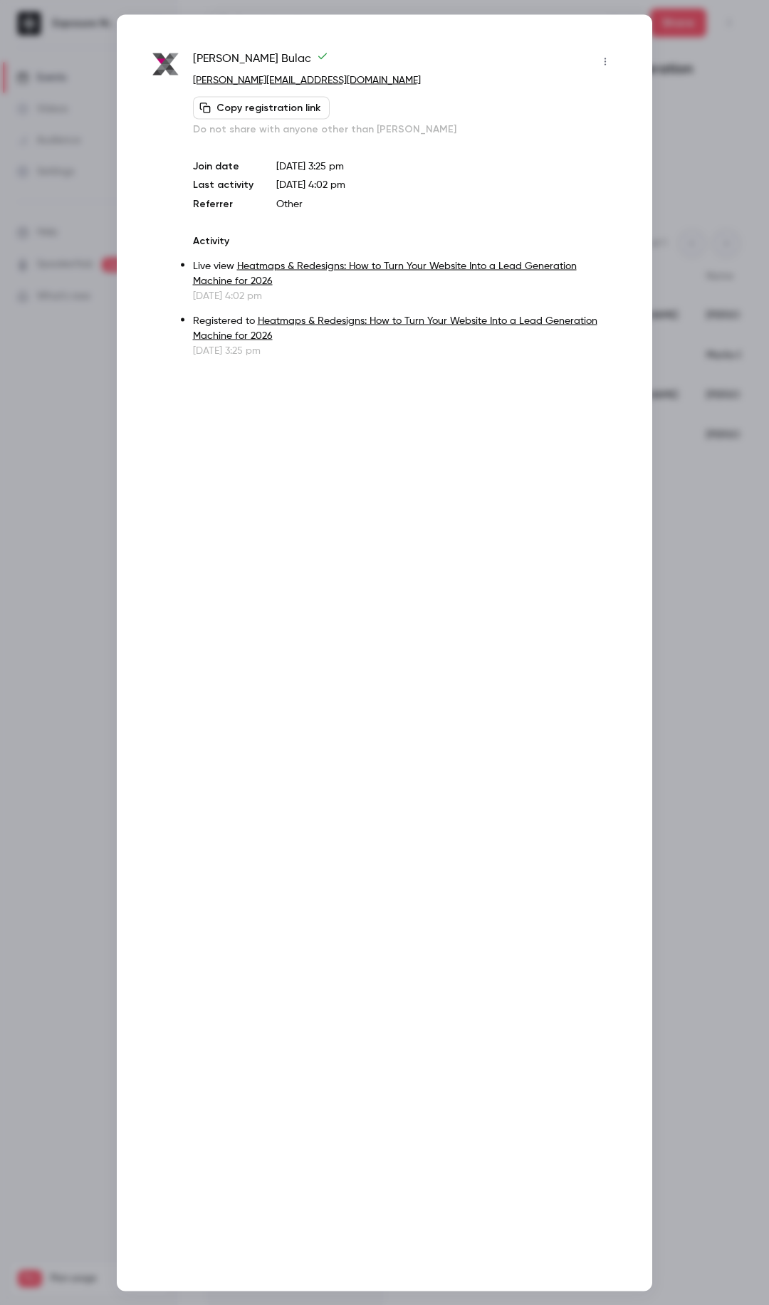
drag, startPoint x: 517, startPoint y: 318, endPoint x: 349, endPoint y: 82, distance: 290.0
click at [352, 103] on div "Copy registration link Do not share with anyone other than [PERSON_NAME]" at bounding box center [405, 116] width 424 height 40
drag, startPoint x: 342, startPoint y: 76, endPoint x: 260, endPoint y: 84, distance: 83.0
click at [260, 84] on p "[PERSON_NAME][EMAIL_ADDRESS][DOMAIN_NAME]" at bounding box center [405, 80] width 424 height 15
click at [78, 392] on div at bounding box center [384, 652] width 769 height 1305
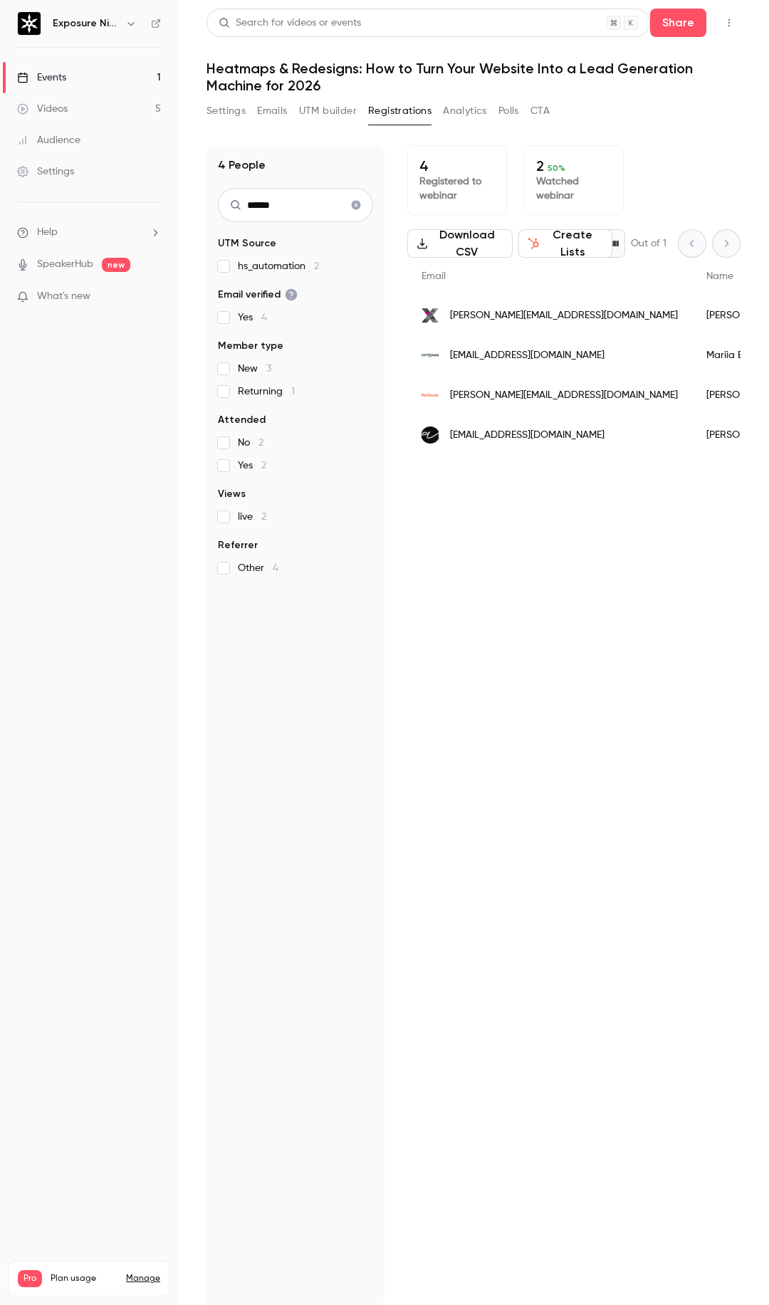
click at [506, 116] on button "Polls" at bounding box center [508, 111] width 21 height 23
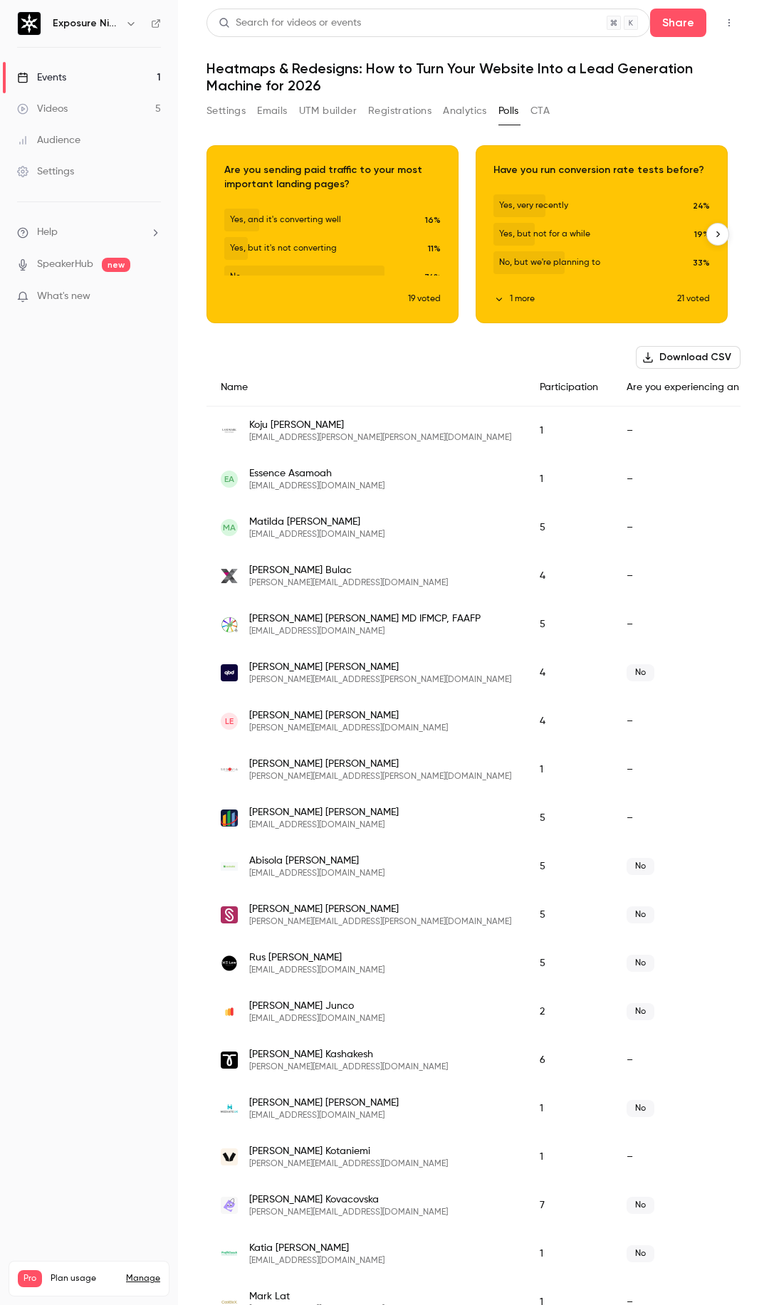
scroll to position [0, 807]
click at [558, 303] on button "1 more" at bounding box center [585, 299] width 184 height 13
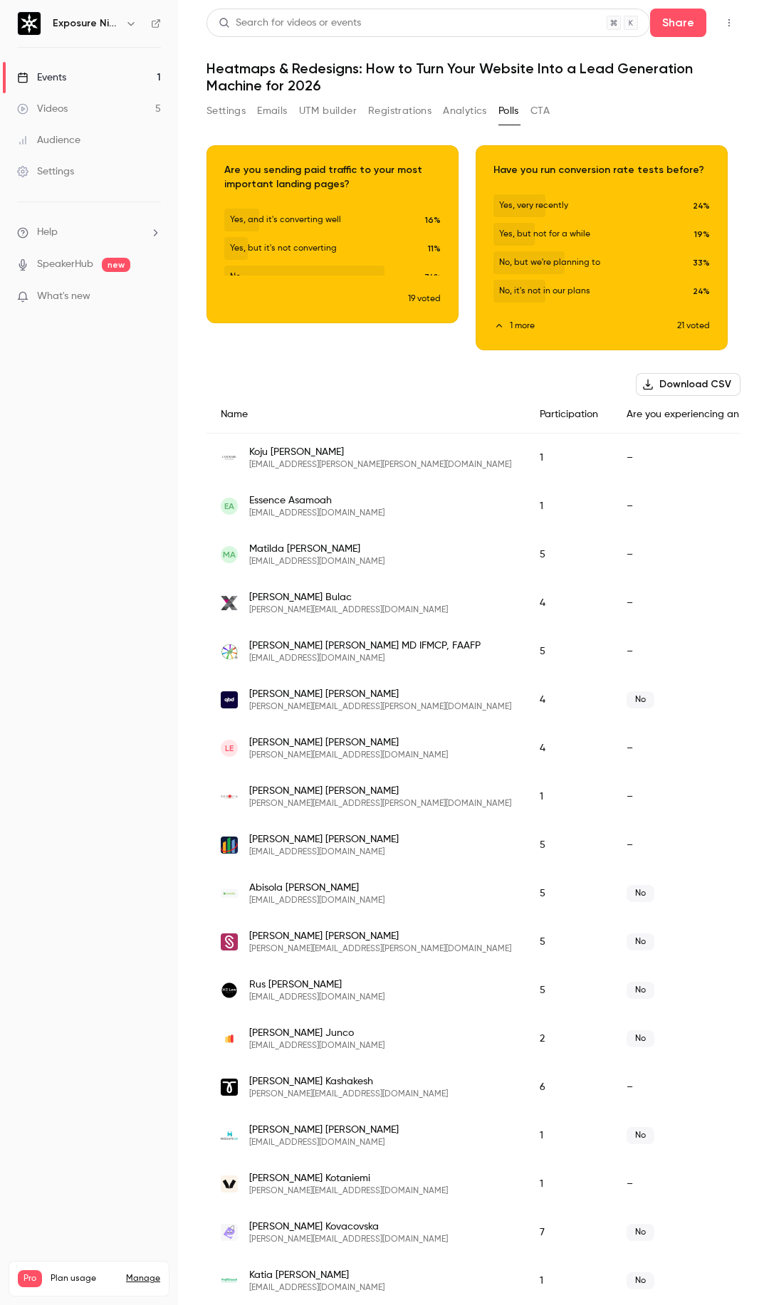
click at [392, 354] on div "Download image Are you experiencing an echo? Yes (yes, yes, yes, yes yes) 0% No…" at bounding box center [473, 1172] width 534 height 2054
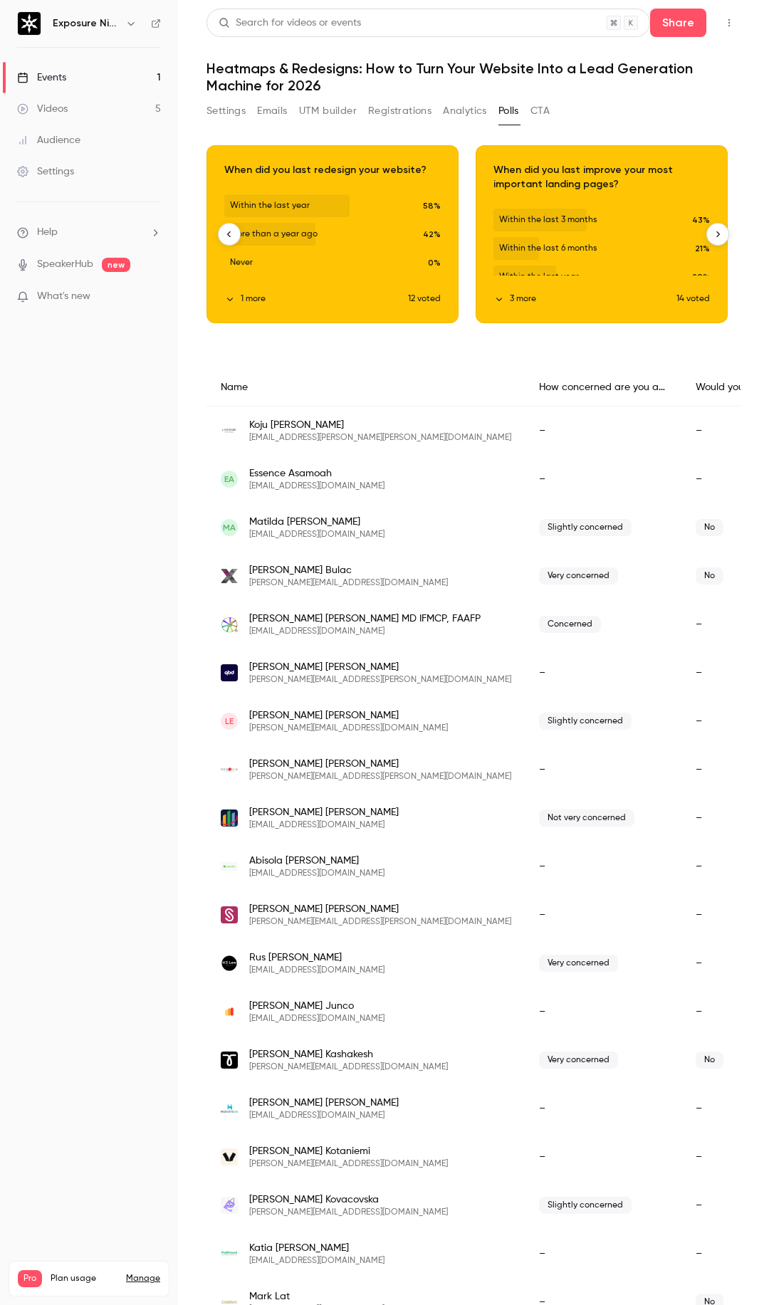
scroll to position [0, 538]
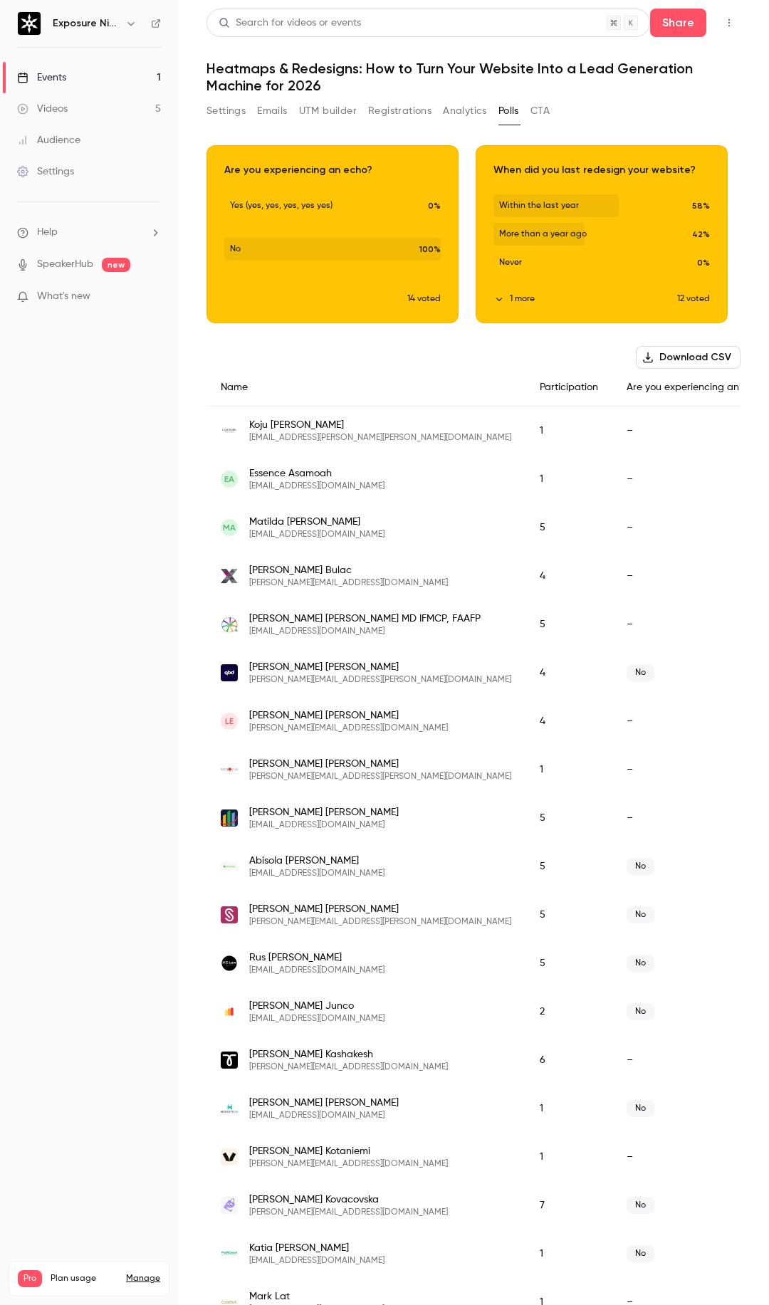
click at [101, 663] on nav "Exposure Ninja Events 1 Videos 5 Audience Settings Help SpeakerHub new What's n…" at bounding box center [89, 652] width 178 height 1305
click at [713, 232] on icon "button" at bounding box center [718, 234] width 10 height 10
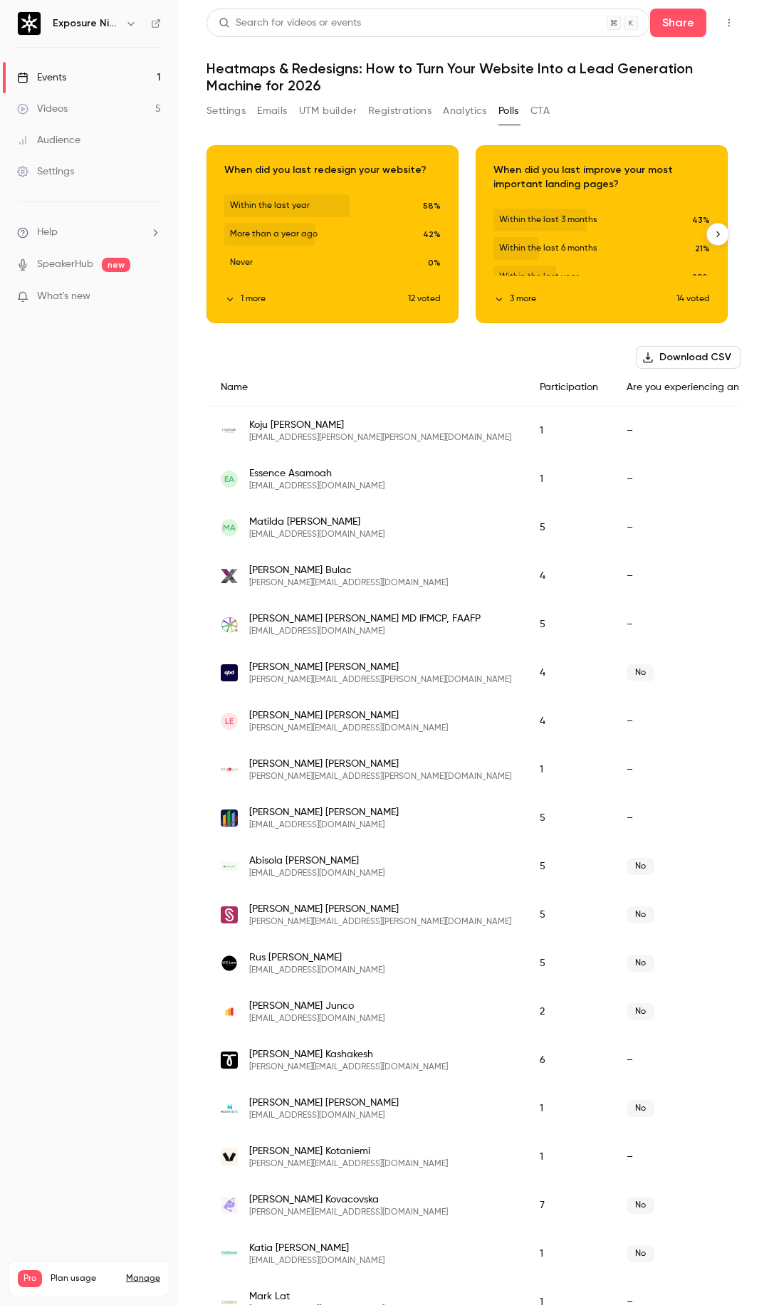
click at [713, 232] on icon "button" at bounding box center [718, 234] width 10 height 10
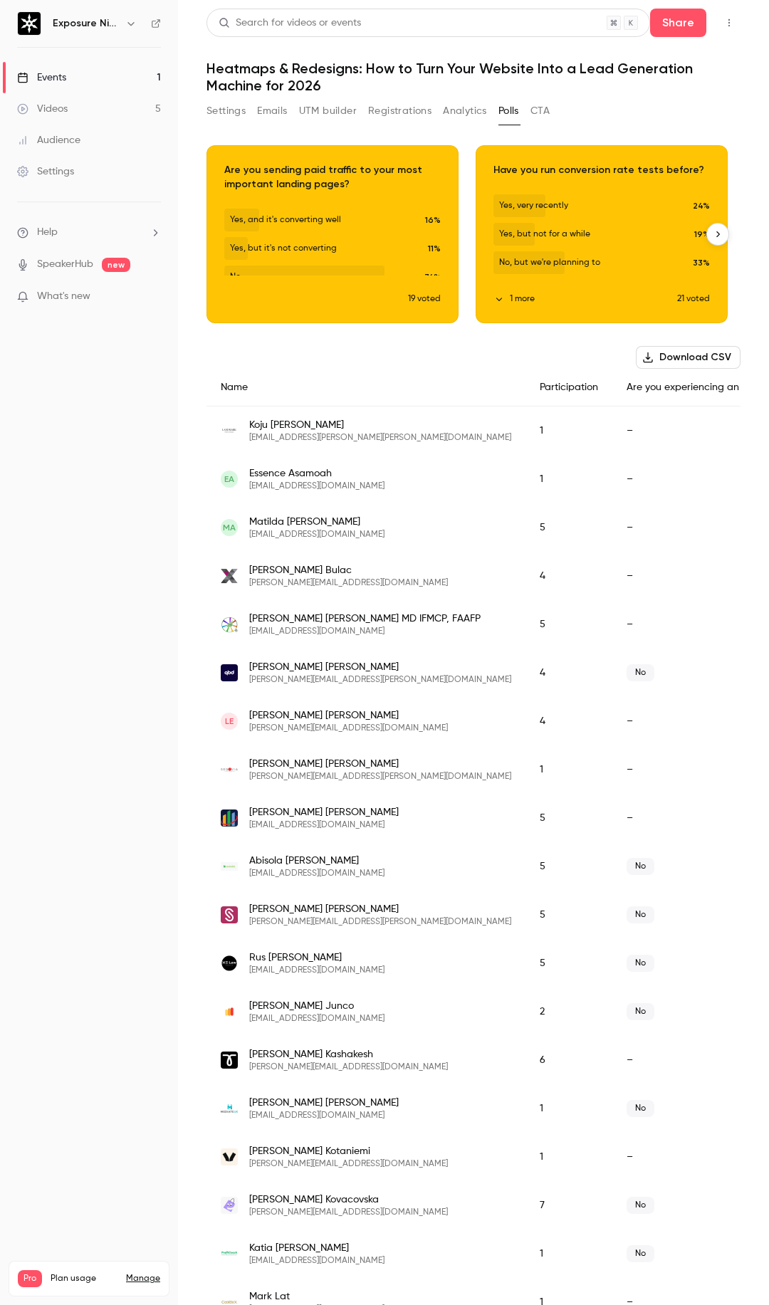
click at [713, 232] on icon "button" at bounding box center [718, 234] width 10 height 10
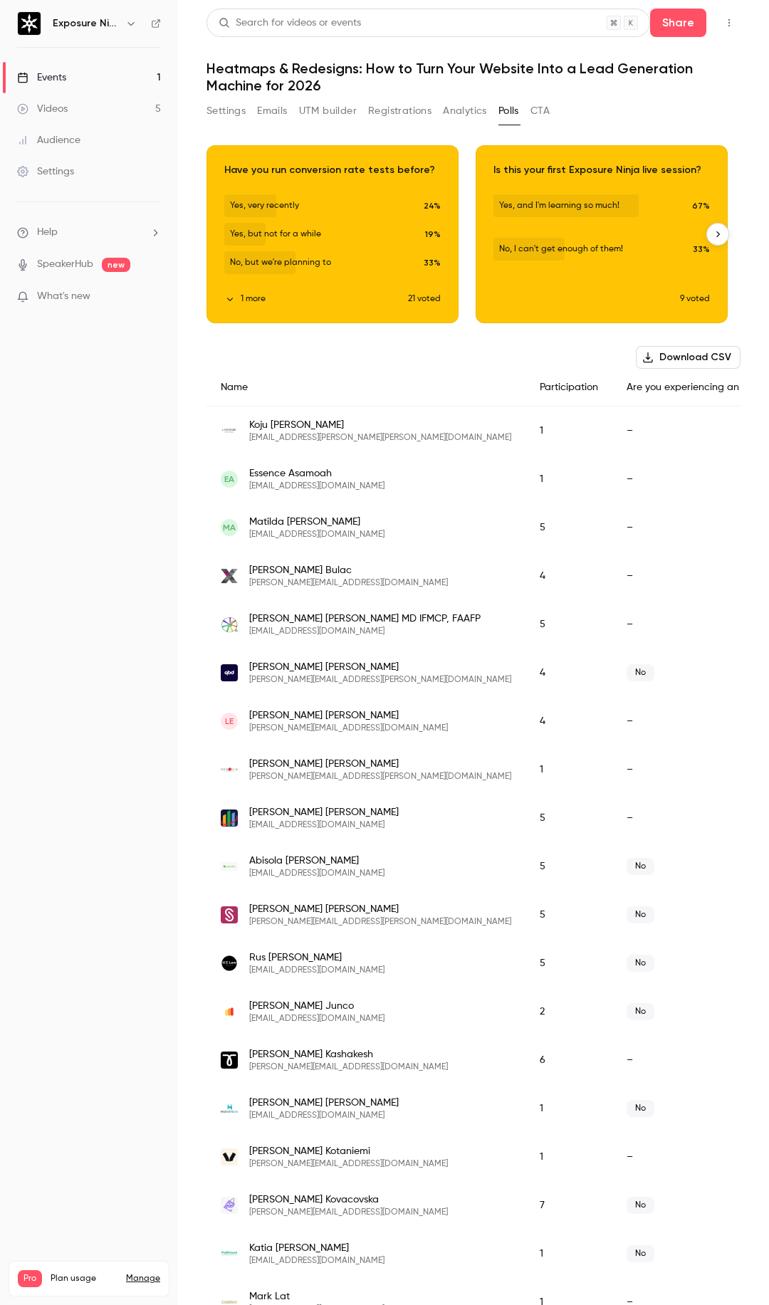
click at [713, 232] on icon "button" at bounding box center [718, 234] width 10 height 10
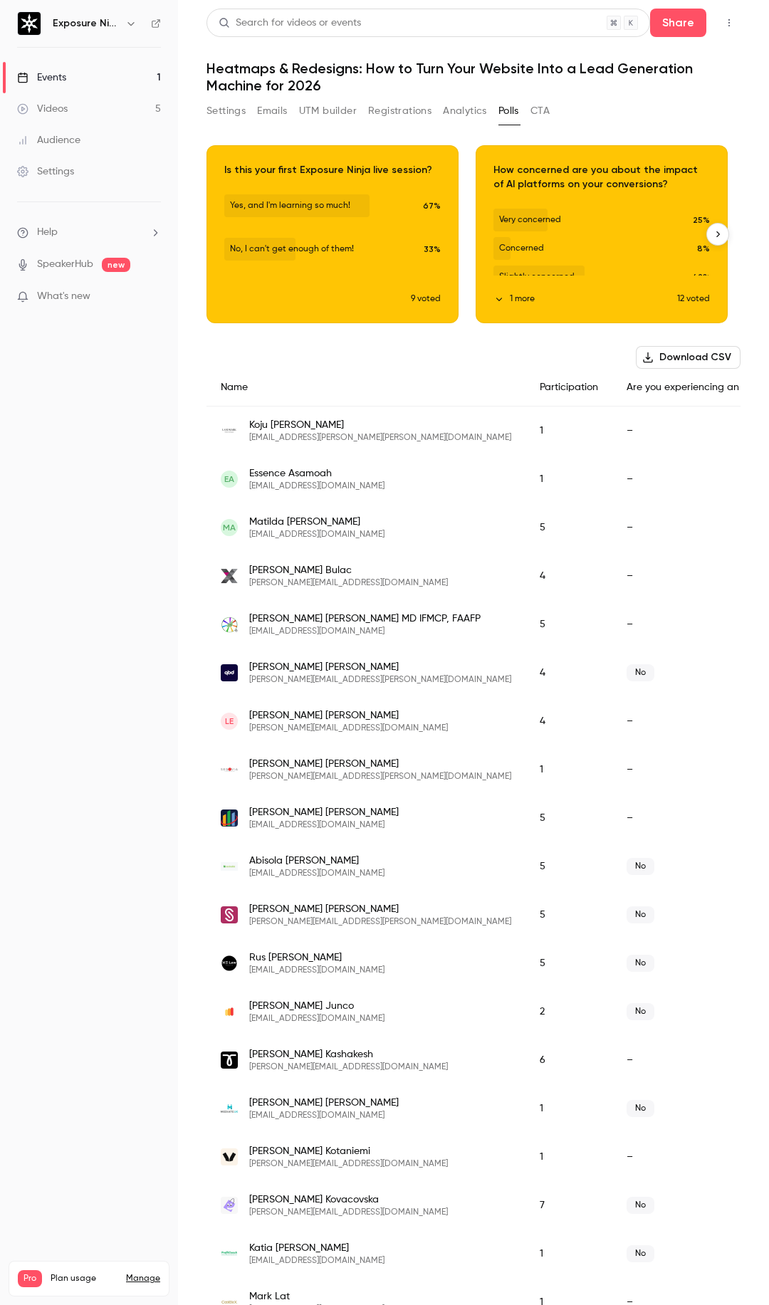
click at [713, 232] on icon "button" at bounding box center [718, 234] width 10 height 10
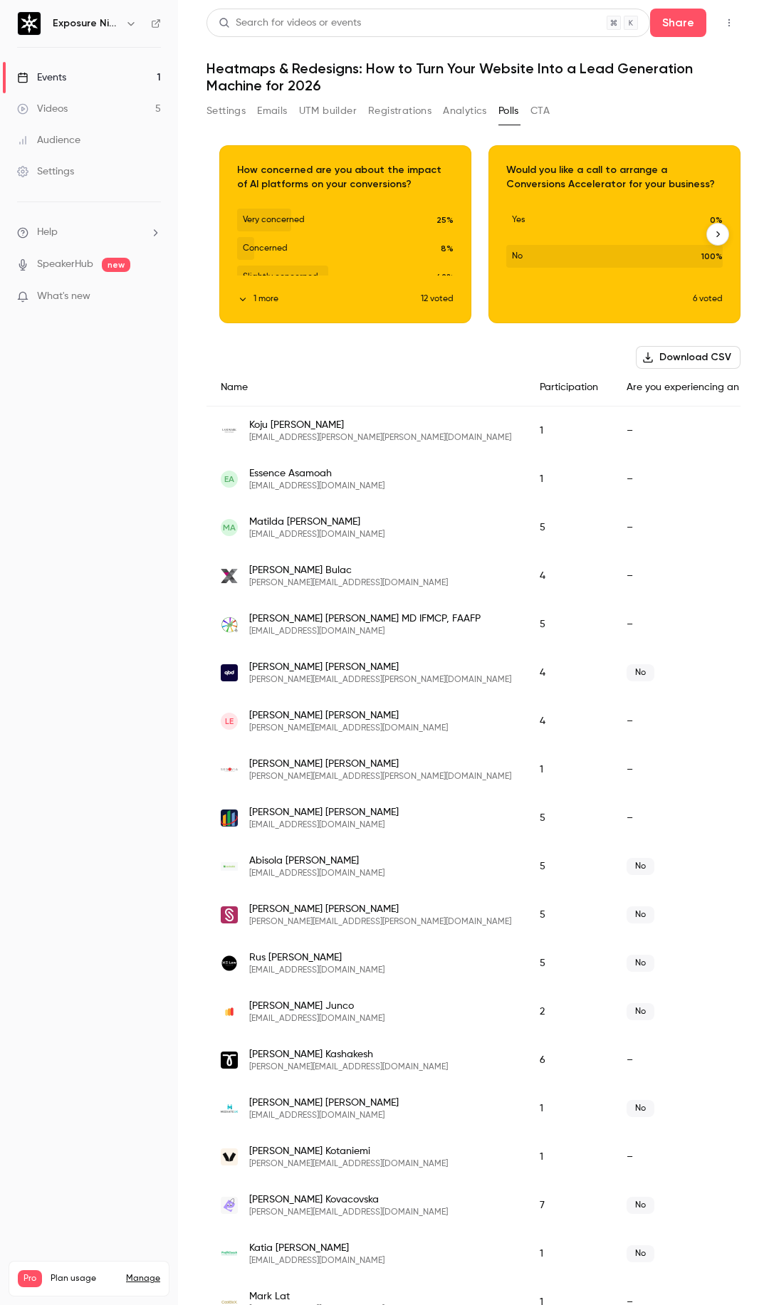
scroll to position [0, 1613]
click at [713, 232] on icon "button" at bounding box center [718, 234] width 10 height 10
click at [79, 524] on nav "Exposure Ninja Events 1 Videos 5 Audience Settings Help SpeakerHub new What's n…" at bounding box center [89, 652] width 178 height 1305
click at [539, 117] on button "CTA" at bounding box center [539, 111] width 19 height 23
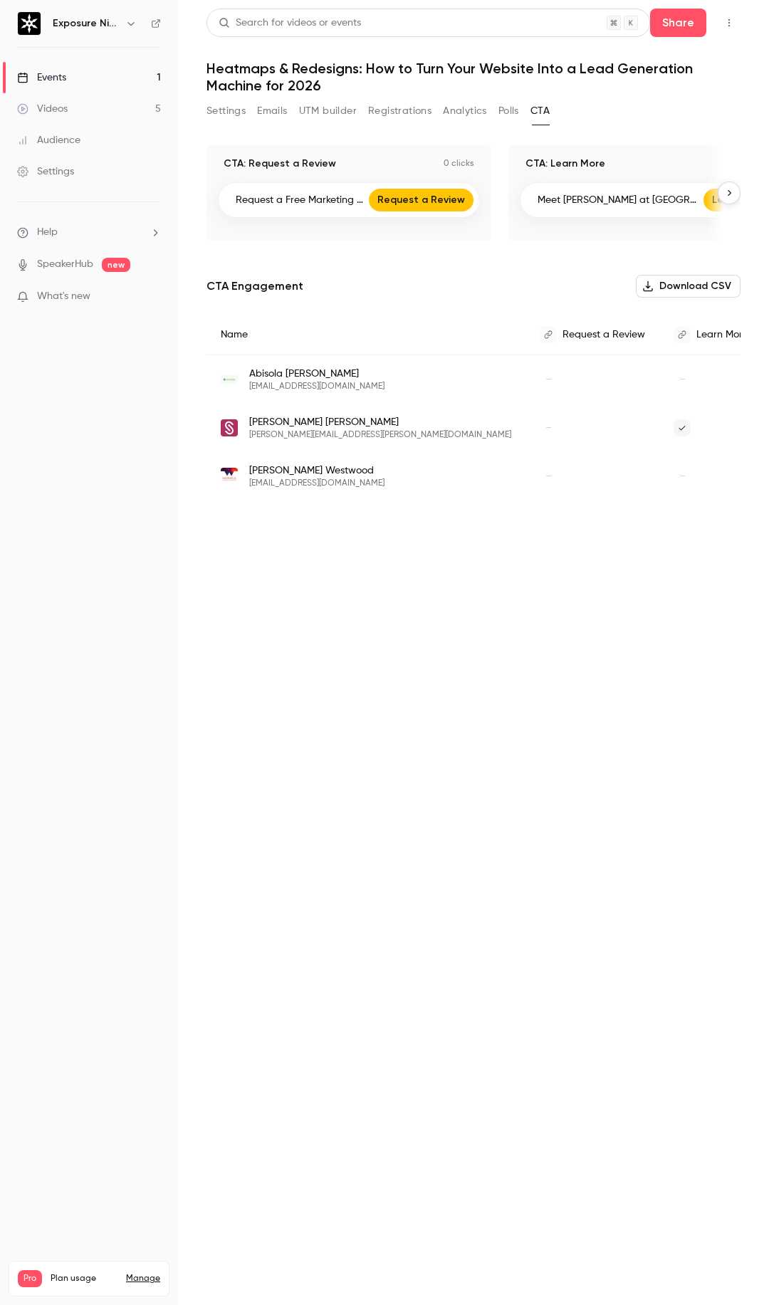
click at [734, 190] on button "button" at bounding box center [729, 193] width 23 height 23
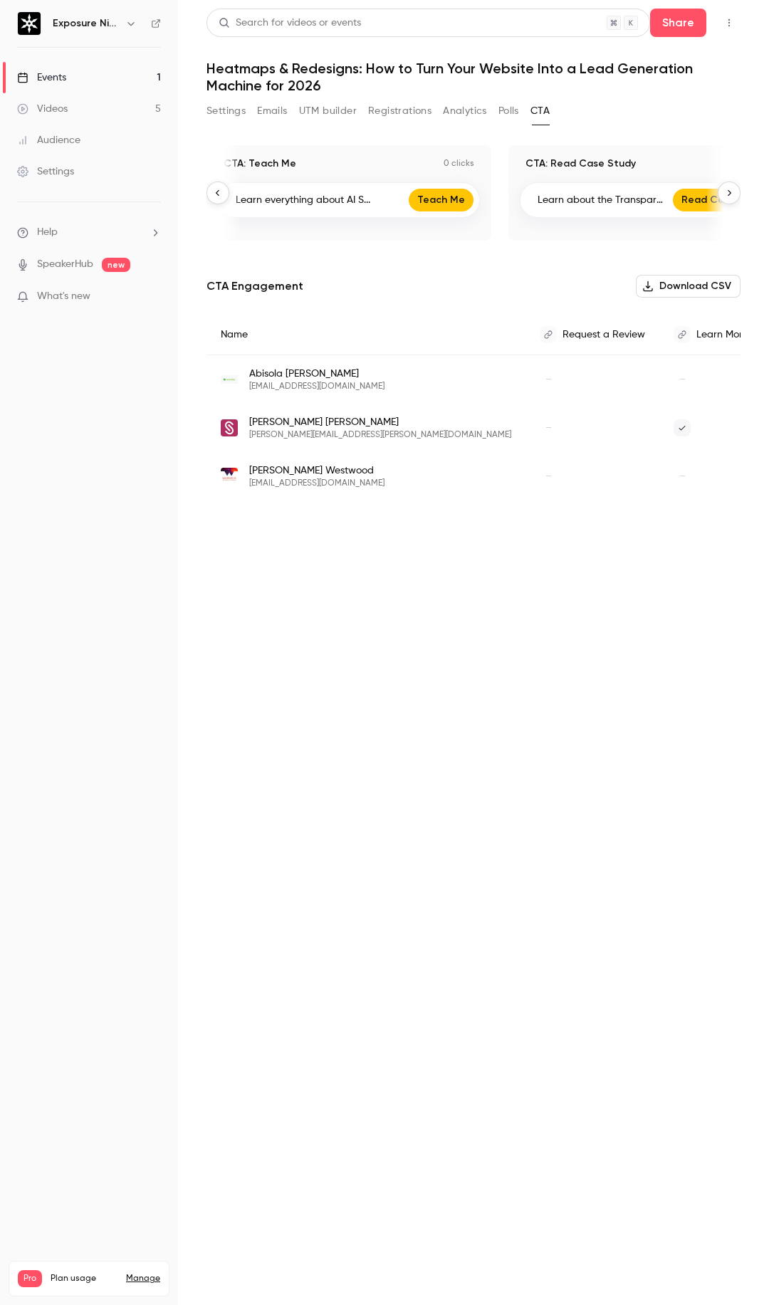
scroll to position [0, 906]
click at [734, 190] on button "button" at bounding box center [729, 193] width 23 height 23
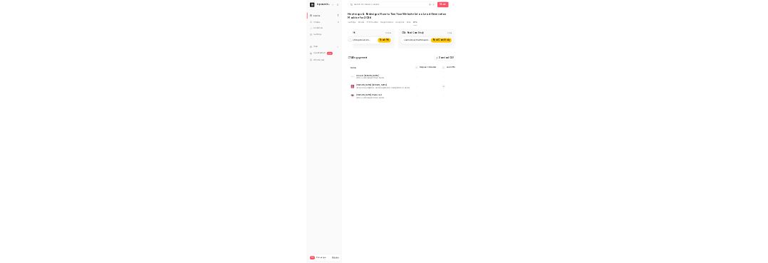
scroll to position [0, 958]
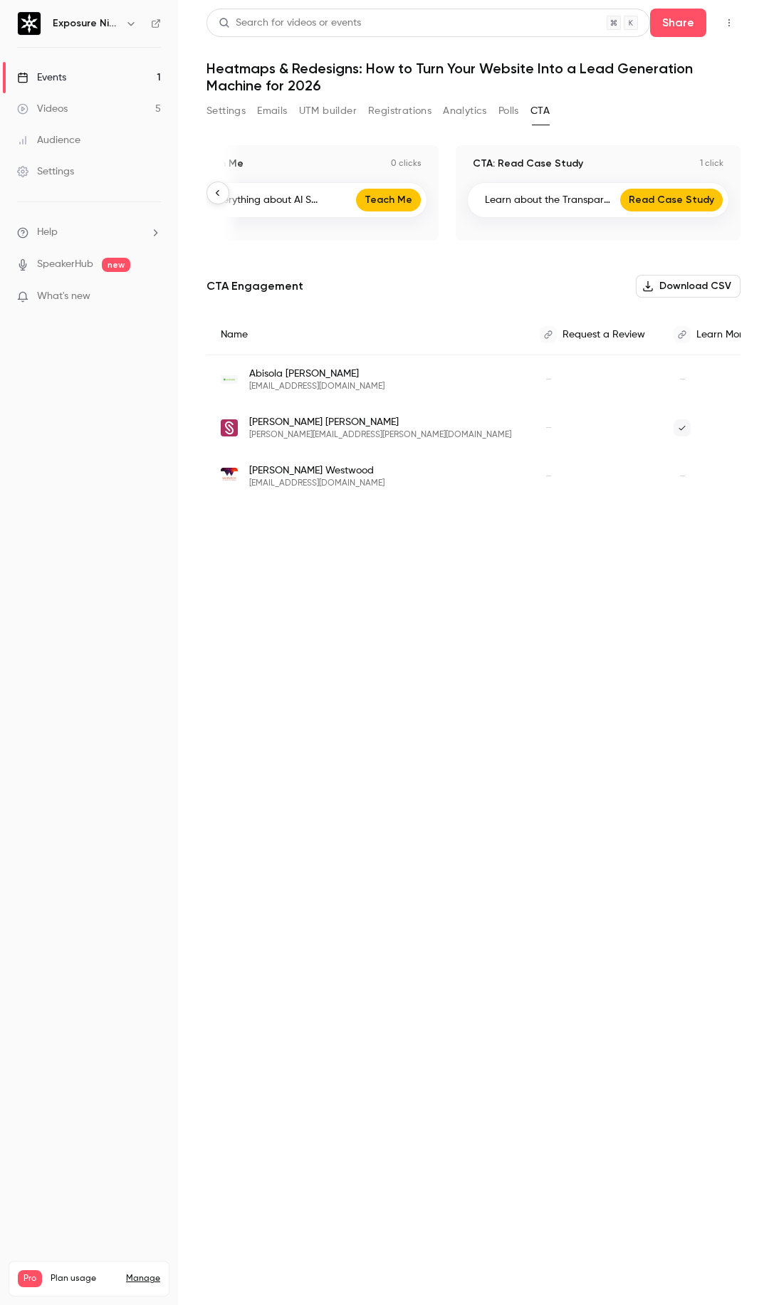
drag, startPoint x: 412, startPoint y: 110, endPoint x: 367, endPoint y: 127, distance: 48.0
click at [412, 110] on button "Registrations" at bounding box center [399, 111] width 63 height 23
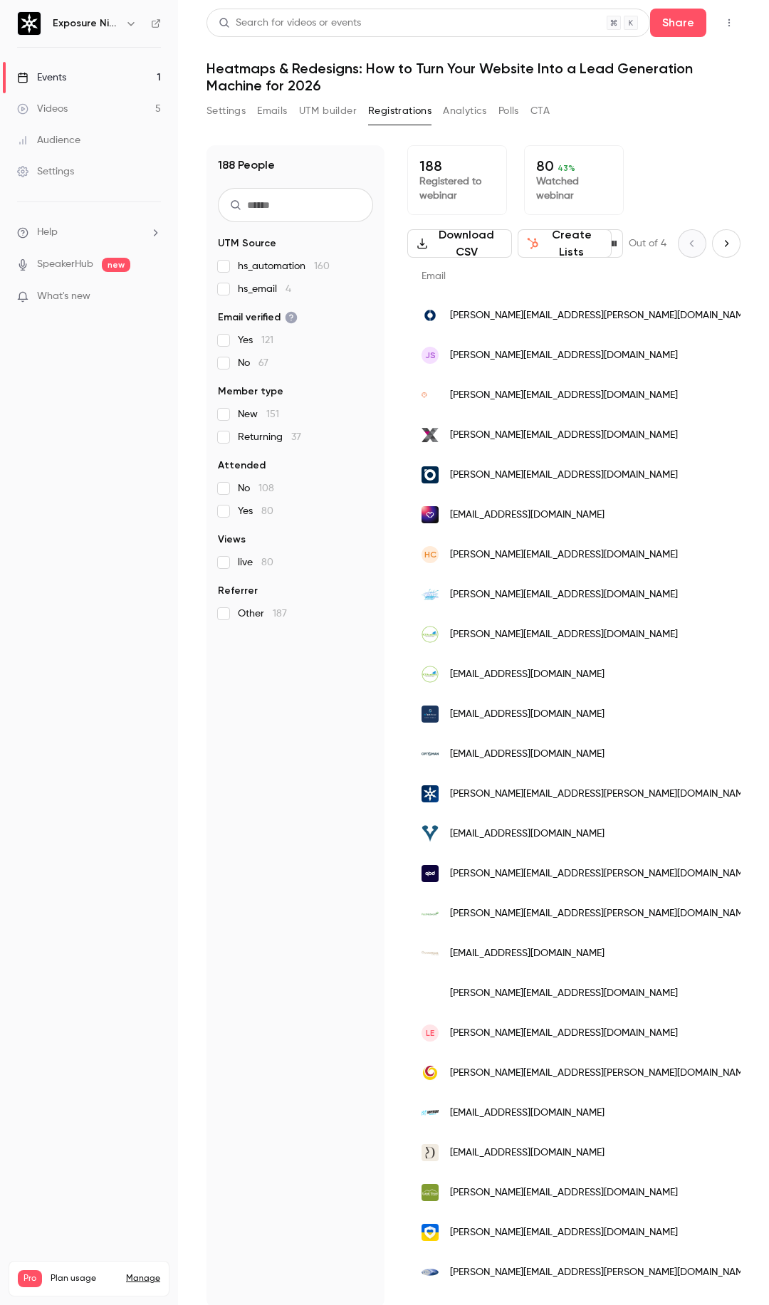
click at [287, 201] on input "text" at bounding box center [295, 205] width 155 height 34
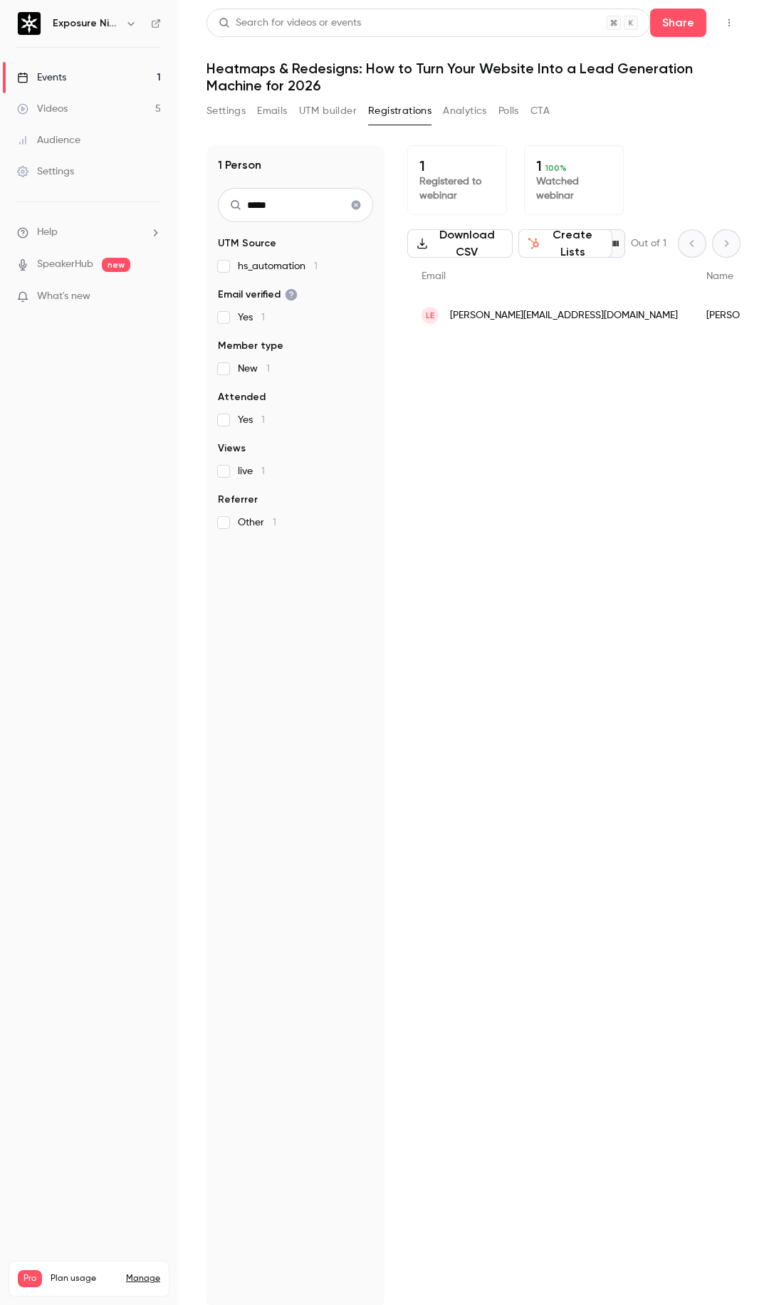
click at [548, 313] on span "[PERSON_NAME][EMAIL_ADDRESS][DOMAIN_NAME]" at bounding box center [564, 315] width 228 height 15
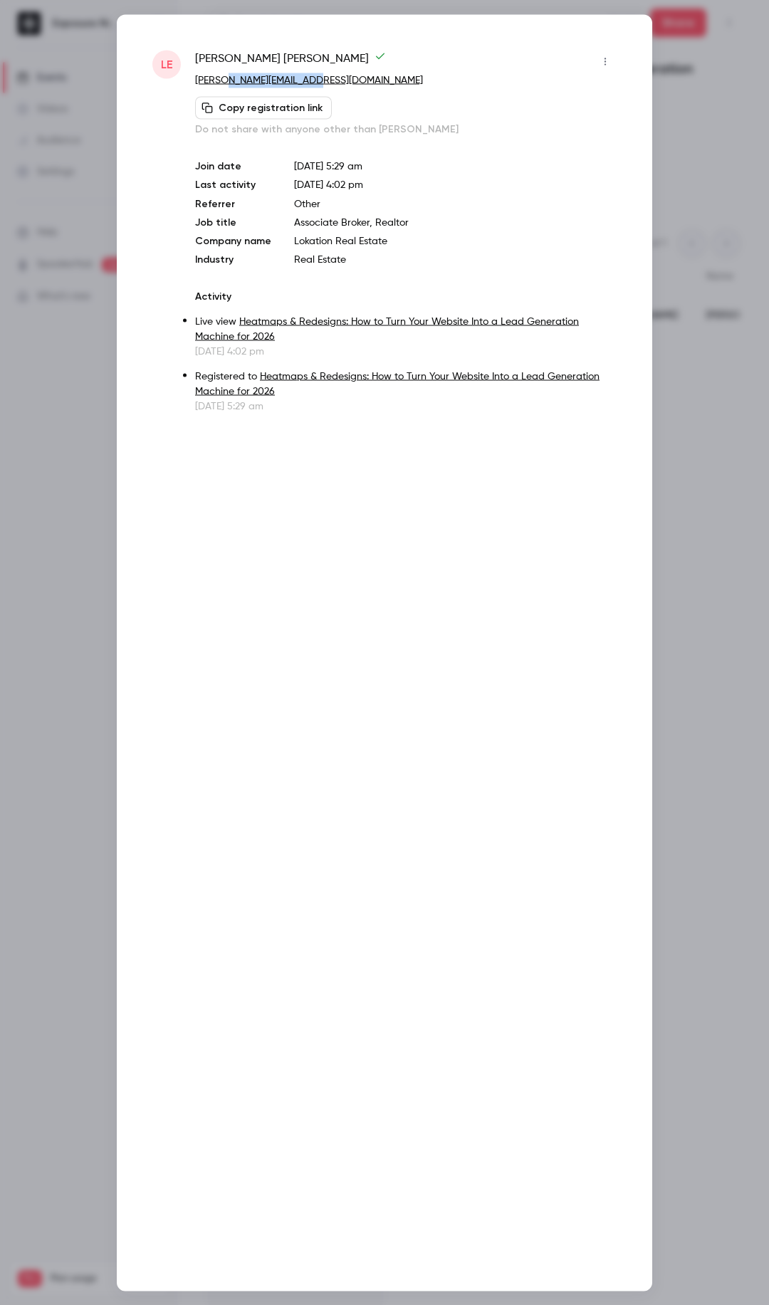
drag, startPoint x: 318, startPoint y: 86, endPoint x: 224, endPoint y: 83, distance: 94.0
click at [224, 83] on p "[PERSON_NAME][EMAIL_ADDRESS][DOMAIN_NAME]" at bounding box center [406, 80] width 422 height 15
click at [692, 66] on div at bounding box center [384, 652] width 769 height 1305
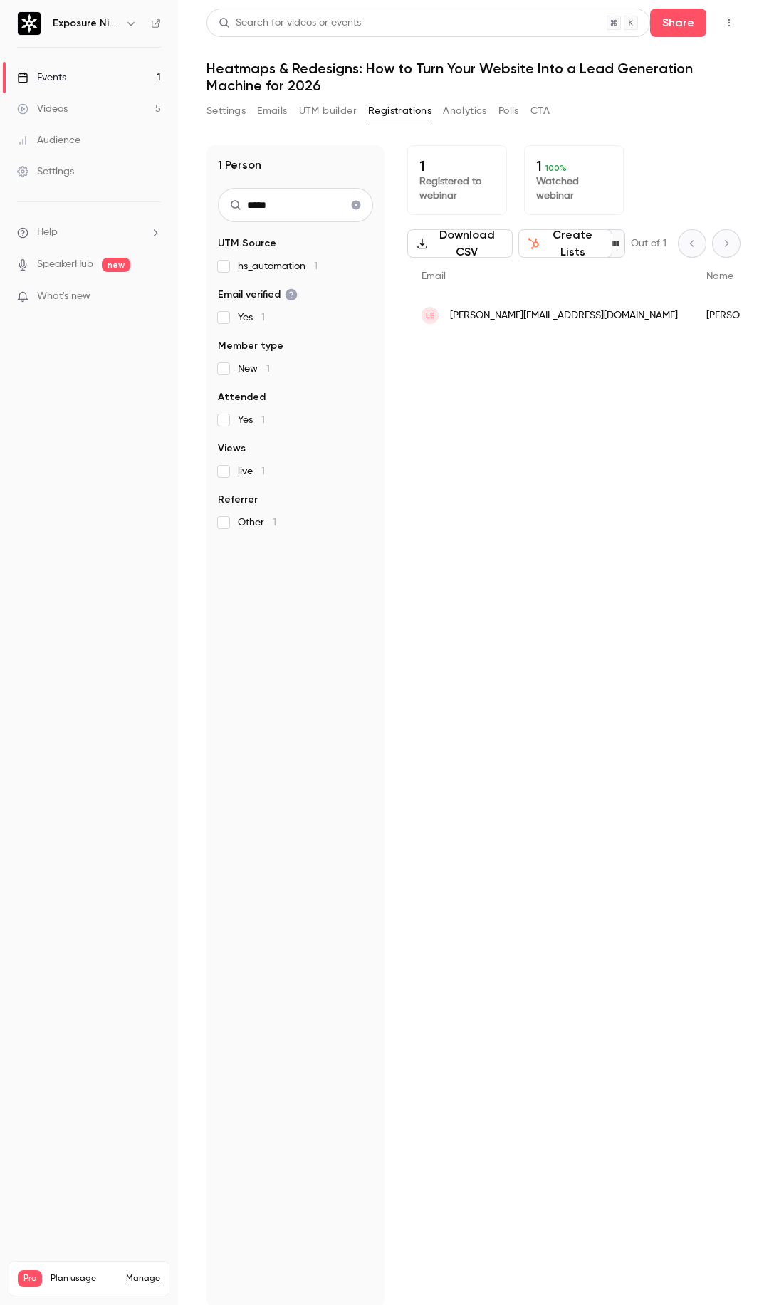
click at [276, 213] on input "*****" at bounding box center [295, 205] width 155 height 34
click at [277, 211] on input "*****" at bounding box center [295, 205] width 155 height 34
type input "****"
click at [553, 316] on div "[EMAIL_ADDRESS][DOMAIN_NAME]" at bounding box center [512, 316] width 211 height 40
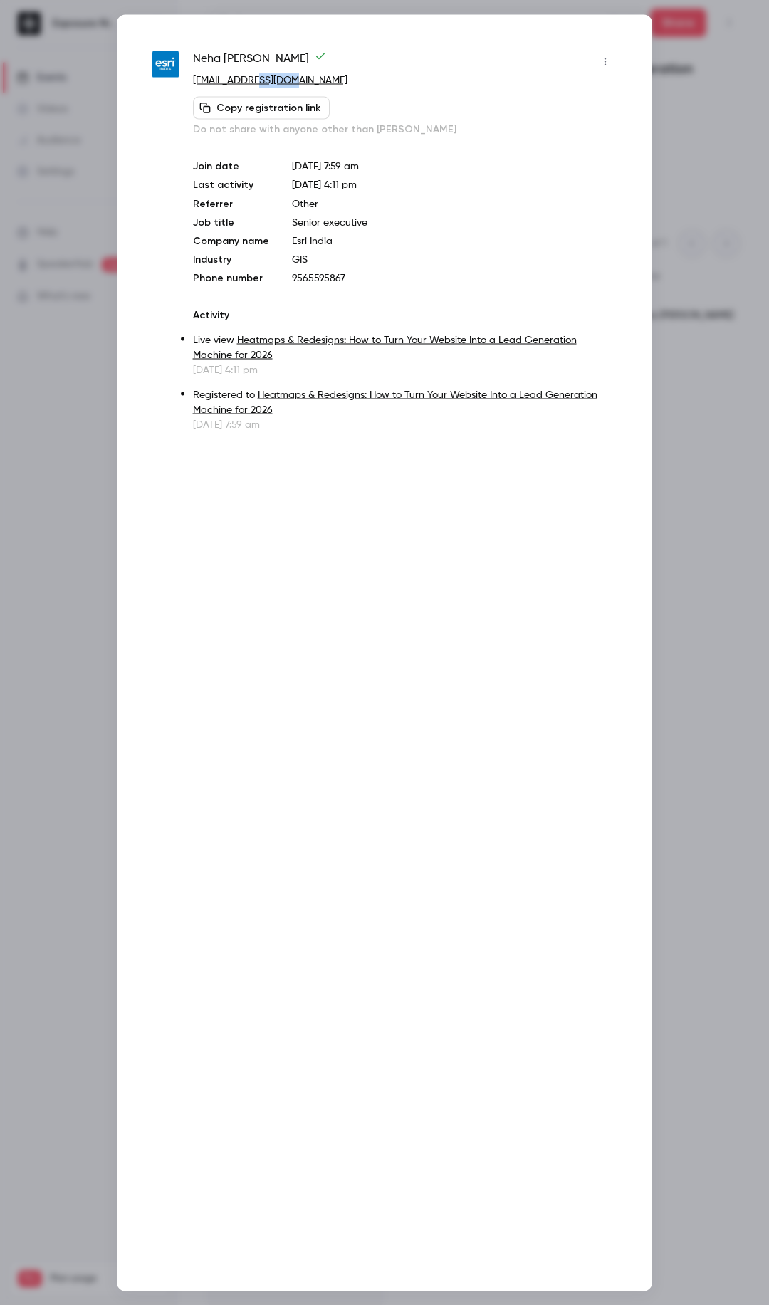
drag, startPoint x: 298, startPoint y: 80, endPoint x: 261, endPoint y: 85, distance: 37.5
click at [261, 85] on p "[EMAIL_ADDRESS][DOMAIN_NAME]" at bounding box center [405, 80] width 424 height 15
drag, startPoint x: 270, startPoint y: 88, endPoint x: 299, endPoint y: 75, distance: 31.9
click at [304, 70] on div "Neha Sharma" at bounding box center [405, 61] width 424 height 23
drag, startPoint x: 278, startPoint y: 87, endPoint x: 261, endPoint y: 85, distance: 17.2
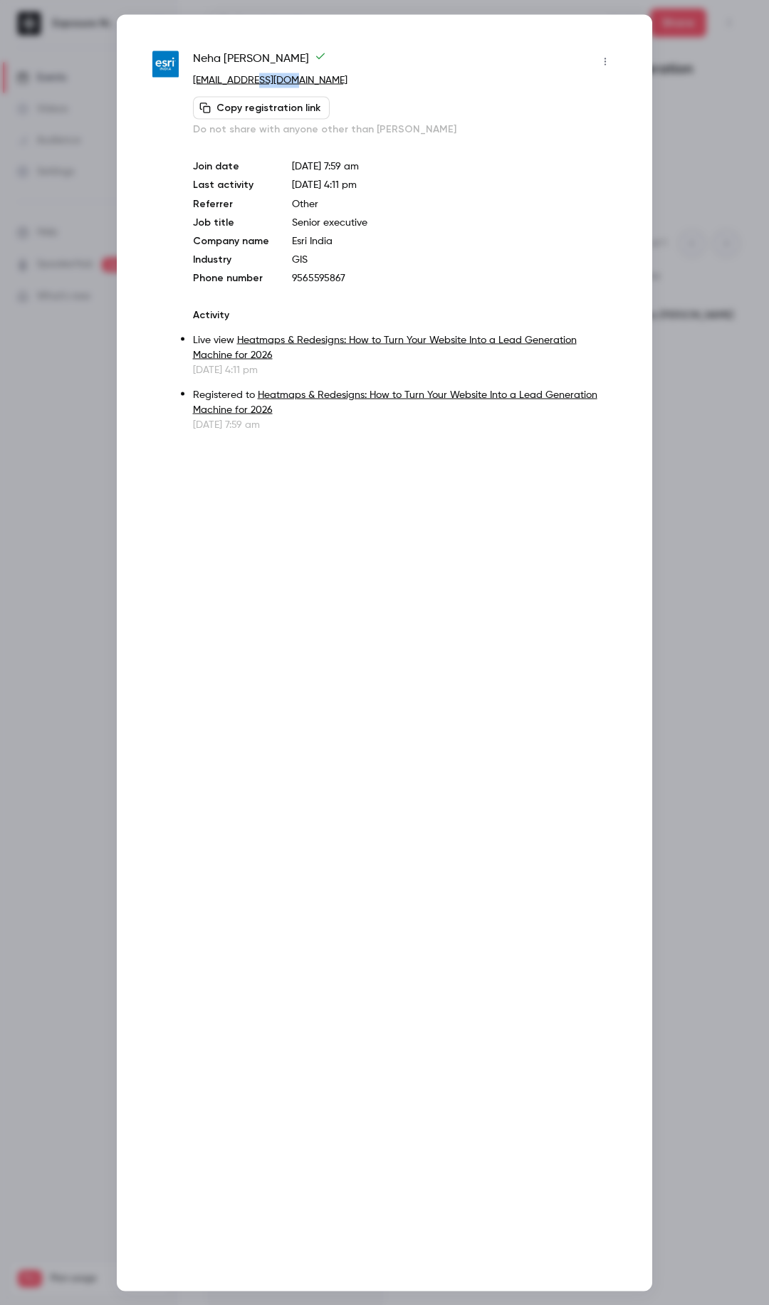
click at [261, 85] on p "[EMAIL_ADDRESS][DOMAIN_NAME]" at bounding box center [405, 80] width 424 height 15
click at [85, 467] on div at bounding box center [384, 652] width 769 height 1305
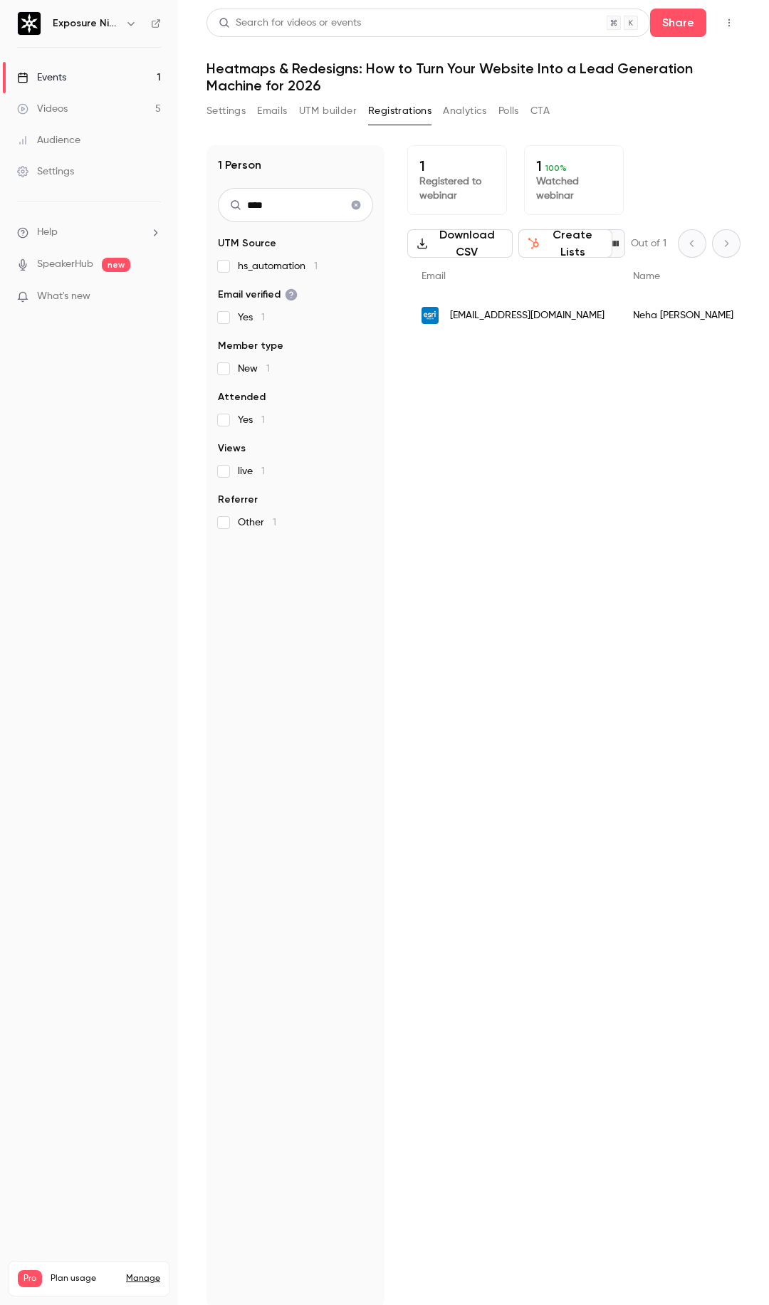
click at [461, 105] on button "Analytics" at bounding box center [465, 111] width 44 height 23
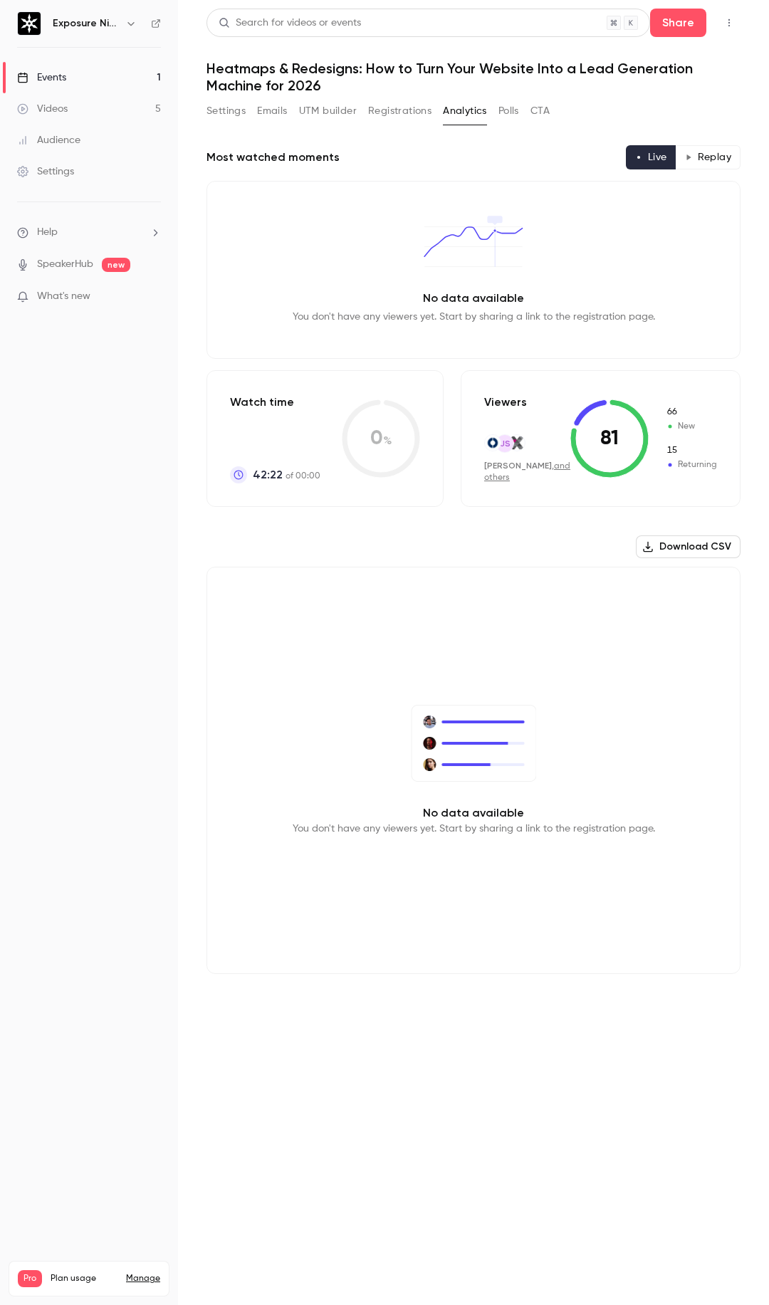
click at [392, 113] on button "Registrations" at bounding box center [399, 111] width 63 height 23
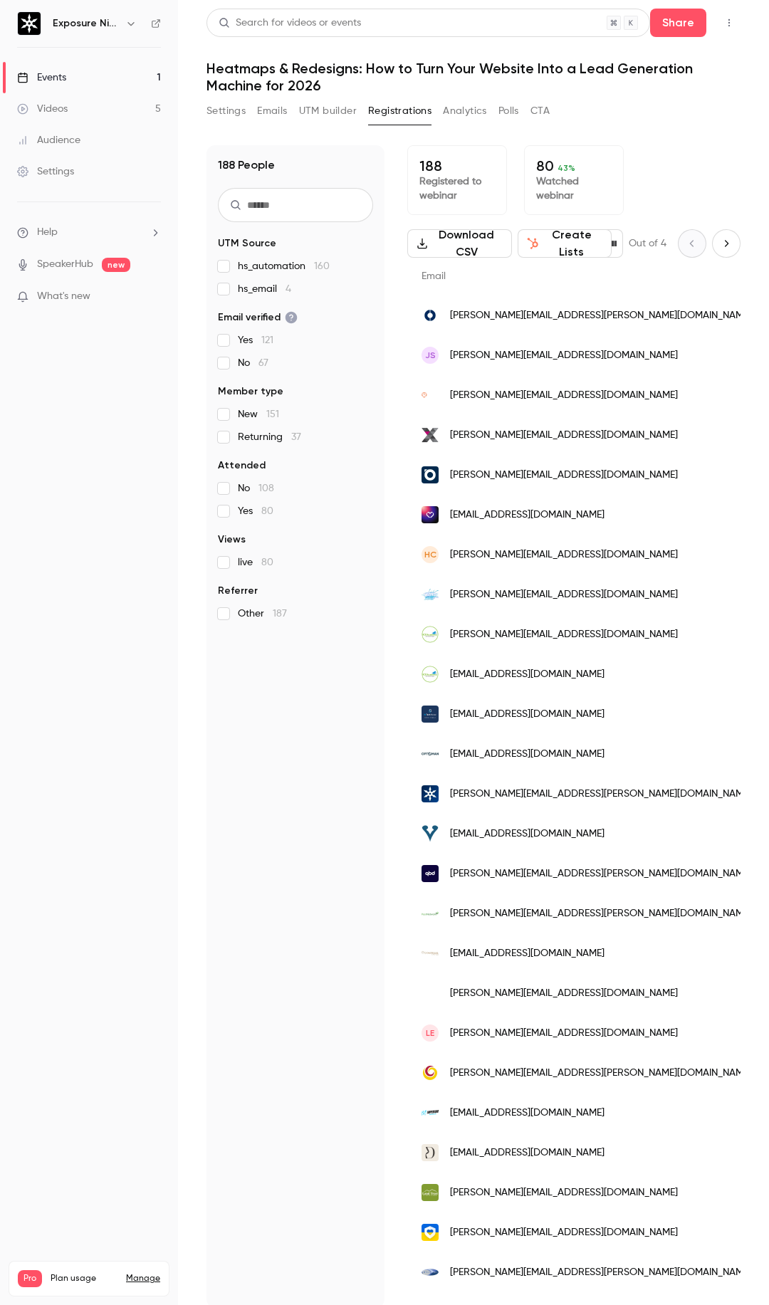
click at [96, 665] on nav "Exposure Ninja Events 1 Videos 5 Audience Settings Help SpeakerHub new What's n…" at bounding box center [89, 652] width 178 height 1305
click at [302, 202] on input "text" at bounding box center [295, 205] width 155 height 34
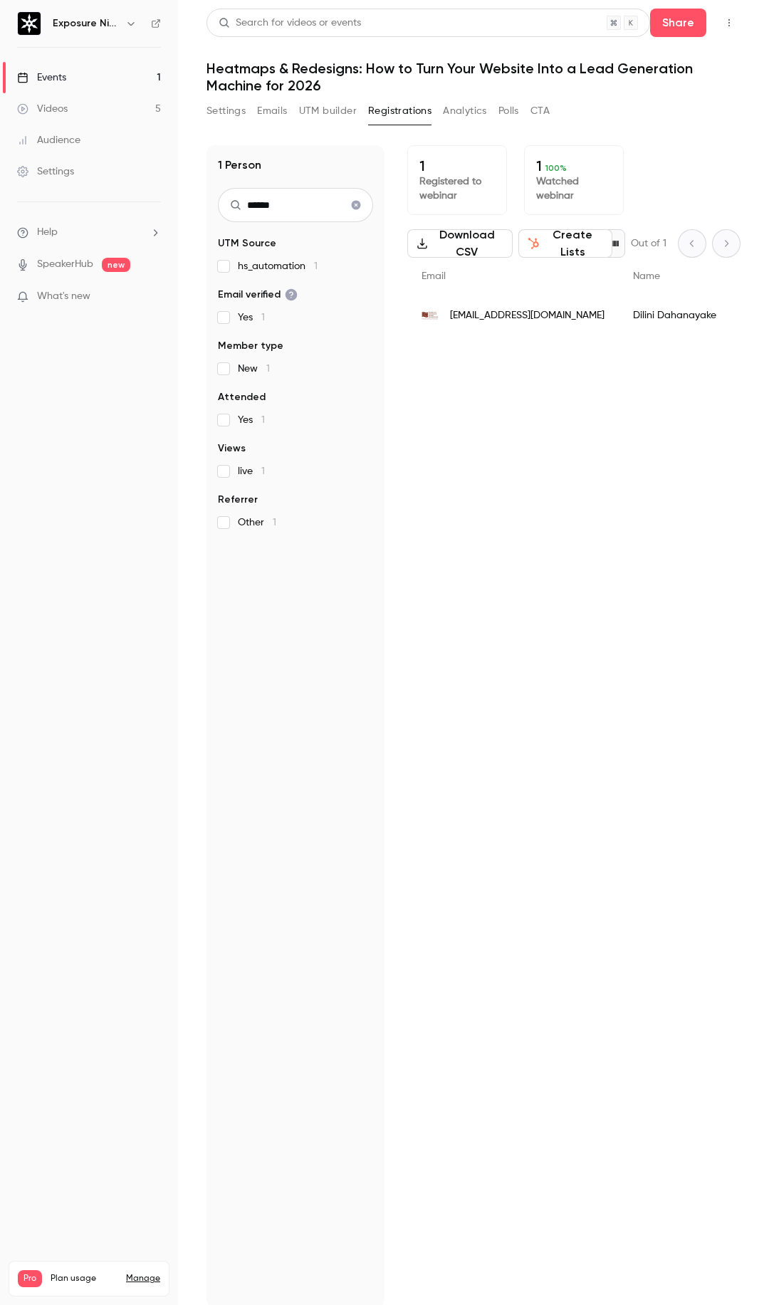
type input "******"
drag, startPoint x: 618, startPoint y: 318, endPoint x: 522, endPoint y: 318, distance: 96.1
click at [522, 318] on div "ddahanayake@consumercredit.com" at bounding box center [512, 316] width 211 height 40
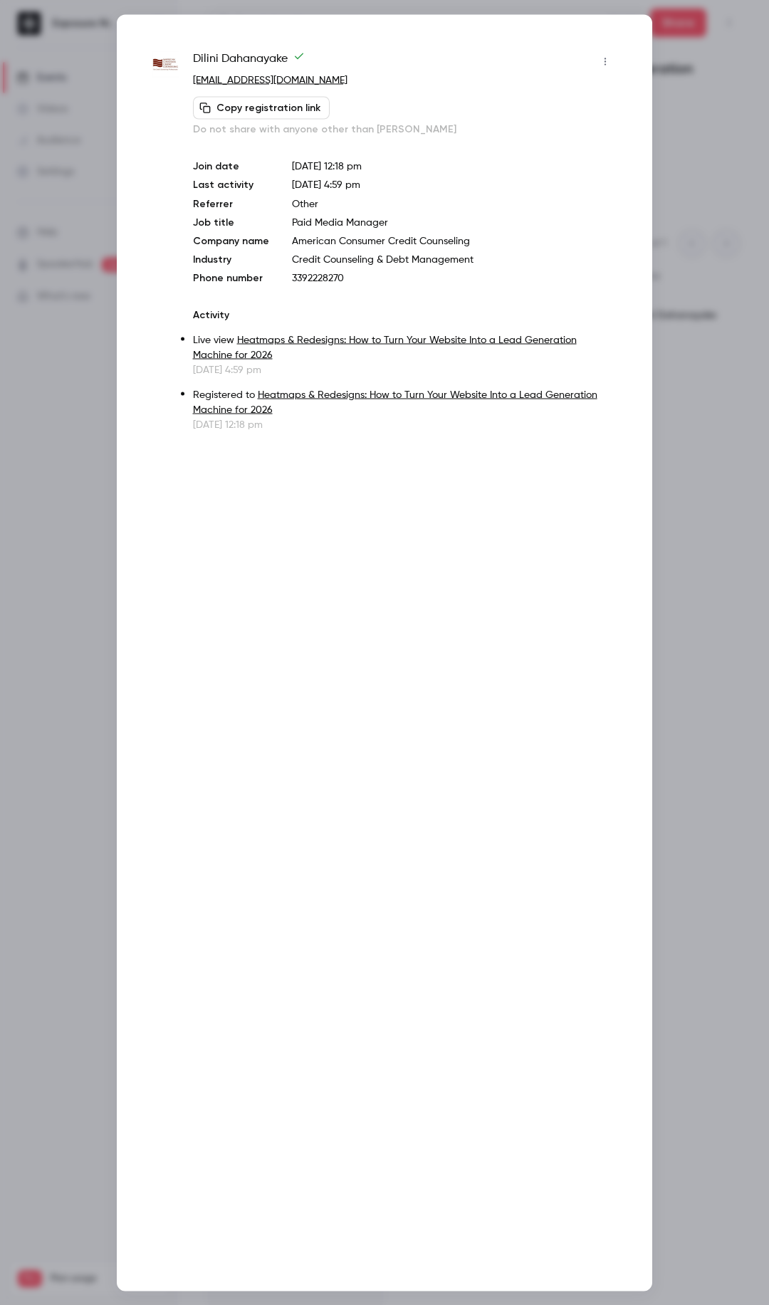
drag, startPoint x: 368, startPoint y: 79, endPoint x: 264, endPoint y: 84, distance: 104.1
click at [264, 84] on p "ddahanayake@consumercredit.com" at bounding box center [405, 80] width 424 height 15
click at [100, 33] on div at bounding box center [384, 652] width 769 height 1305
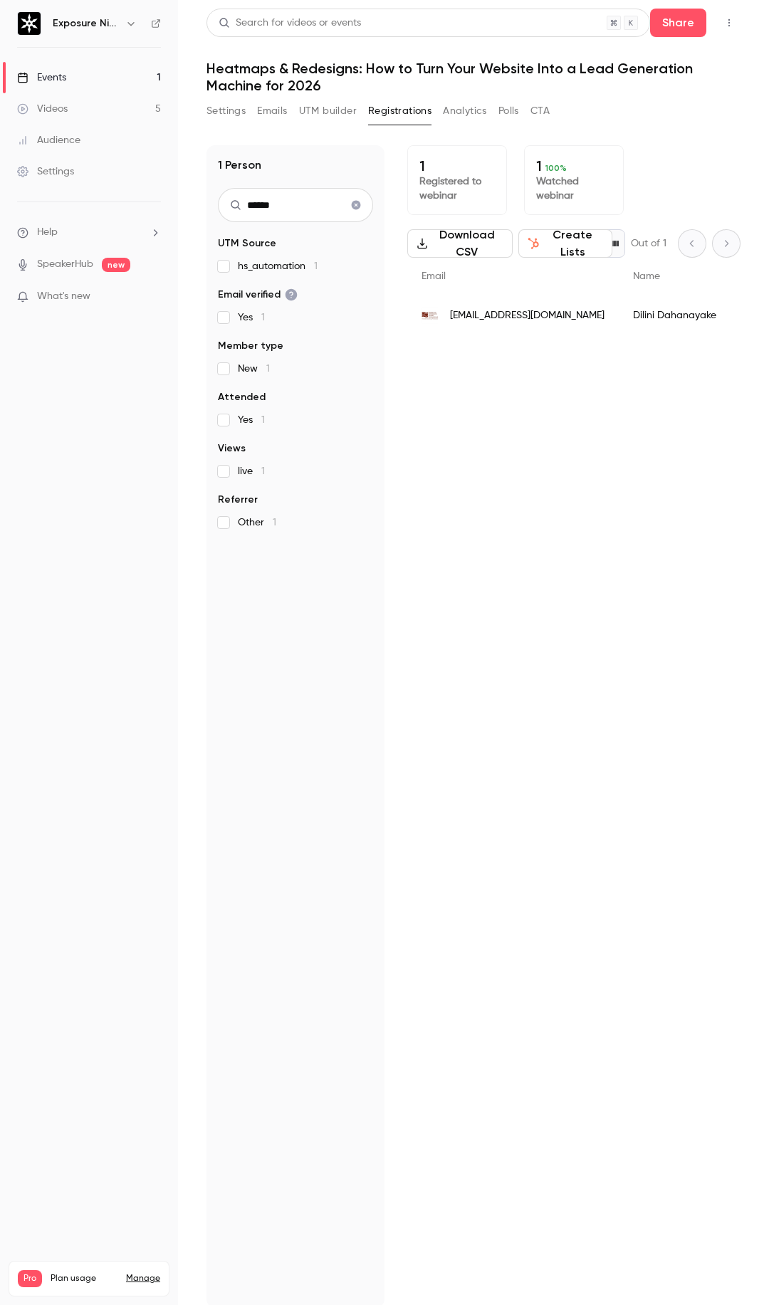
click at [301, 663] on div "1 Person ****** UTM Source hs_automation 1 Email verified Yes 1 Member type New…" at bounding box center [295, 726] width 178 height 1163
